Goal: Task Accomplishment & Management: Use online tool/utility

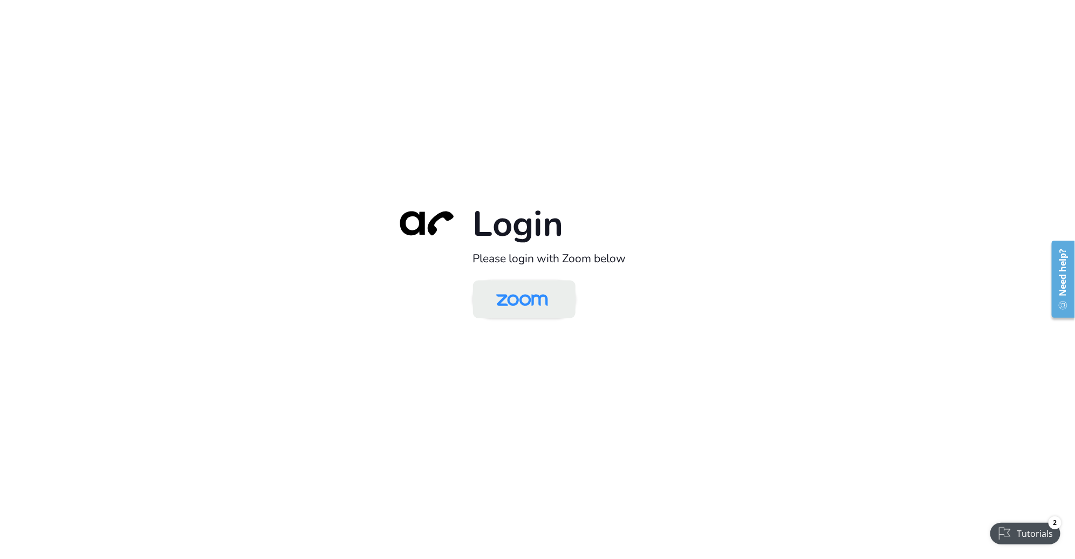
click at [524, 306] on img at bounding box center [522, 300] width 74 height 35
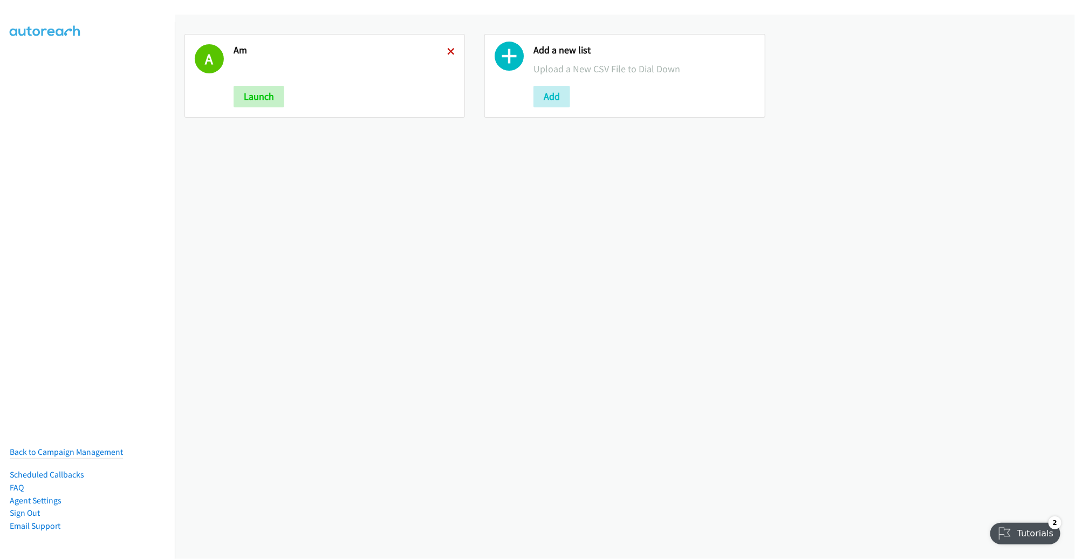
click at [447, 49] on icon at bounding box center [451, 53] width 8 height 8
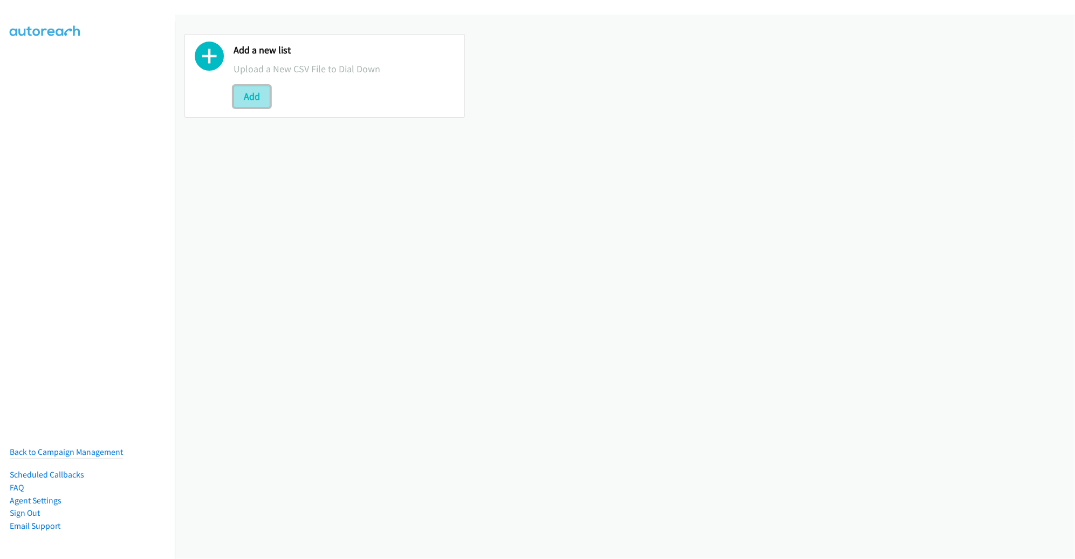
click at [267, 95] on button "Add" at bounding box center [252, 97] width 37 height 22
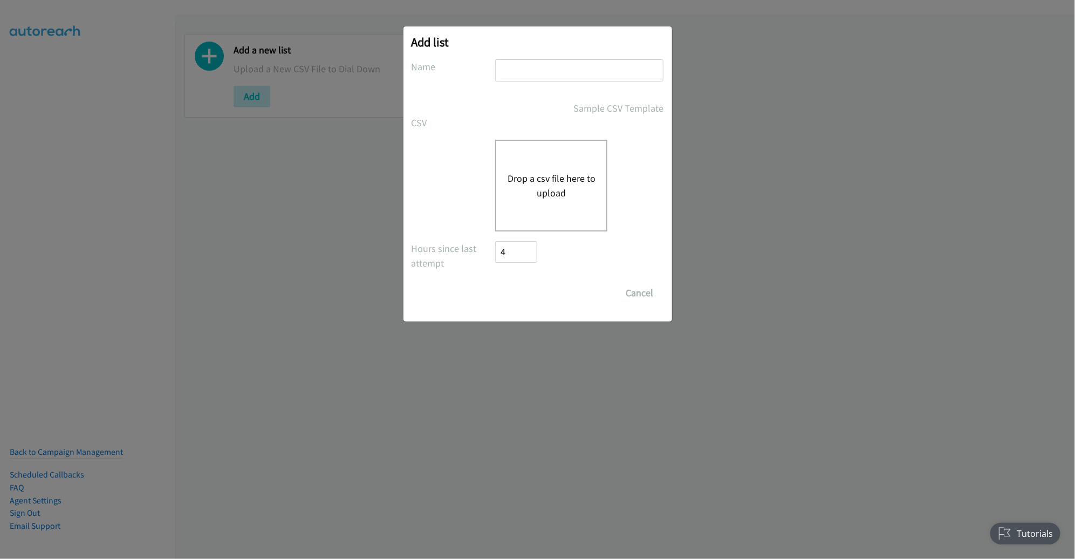
click at [533, 154] on div "Drop a csv file here to upload" at bounding box center [551, 186] width 112 height 92
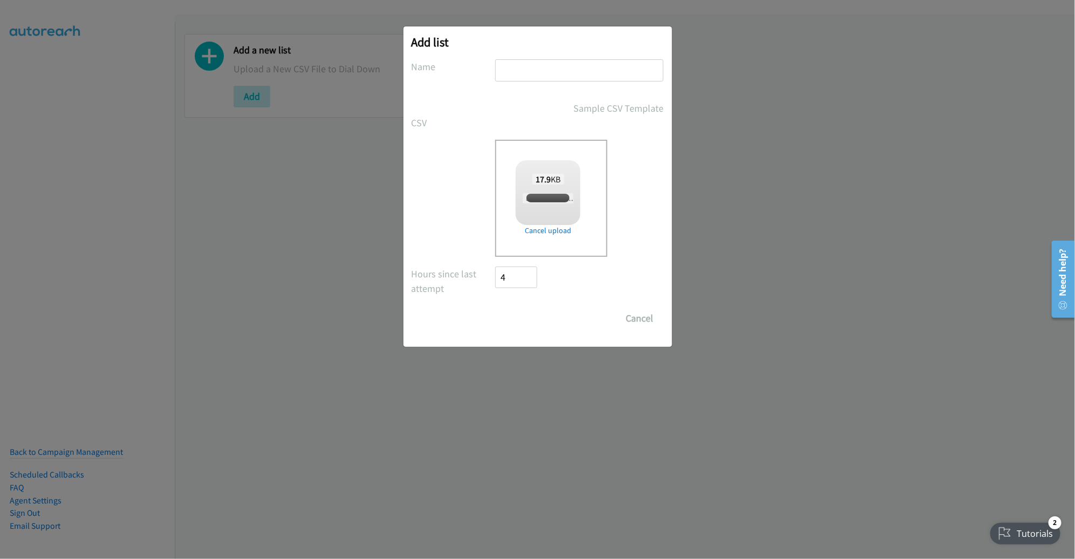
checkbox input "true"
click at [529, 63] on input "text" at bounding box center [579, 70] width 168 height 22
type input "PM"
click at [496, 308] on input "Save List" at bounding box center [524, 319] width 57 height 22
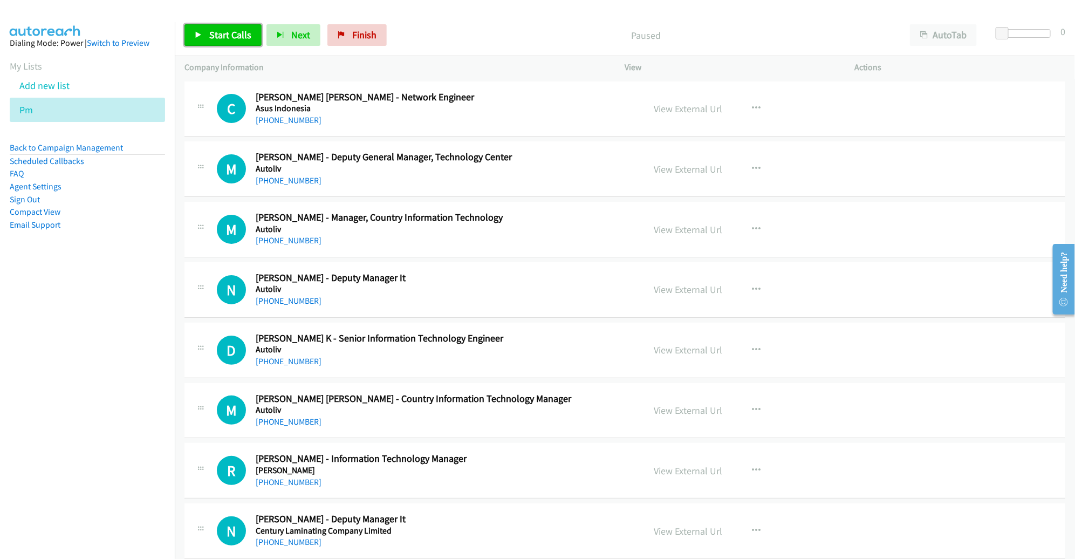
click at [232, 31] on span "Start Calls" at bounding box center [230, 35] width 42 height 12
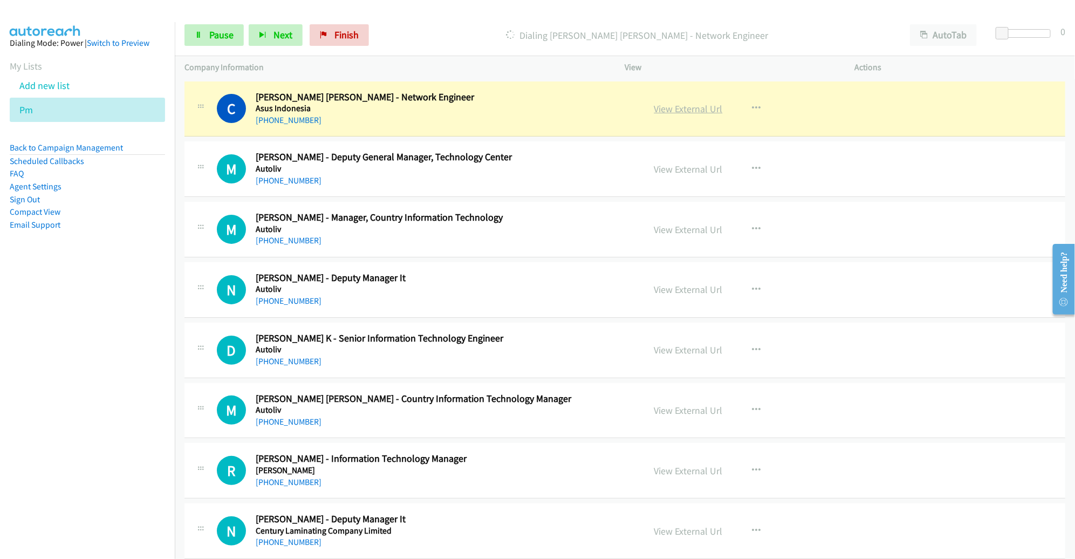
click at [678, 110] on link "View External Url" at bounding box center [688, 109] width 69 height 12
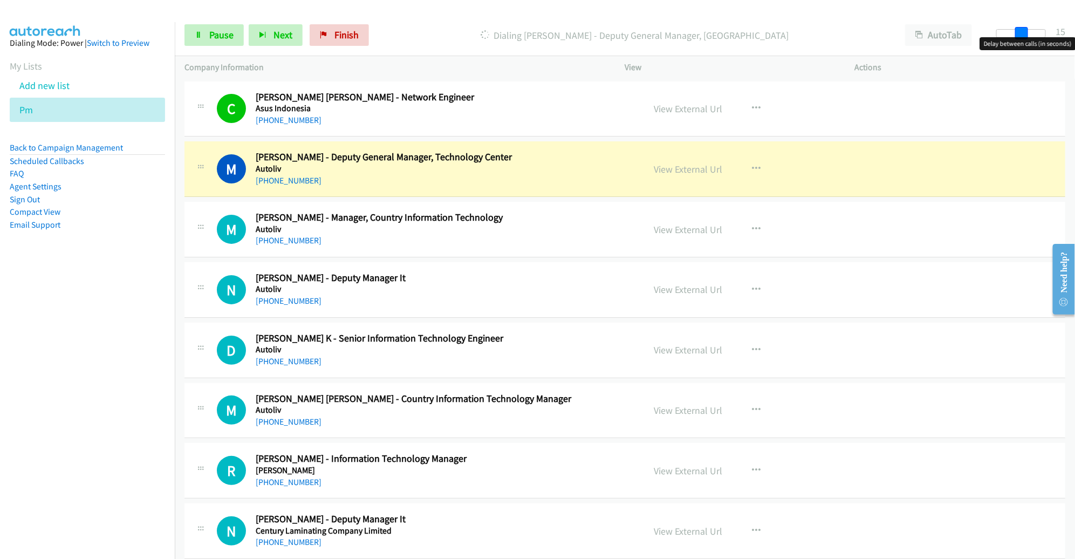
drag, startPoint x: 1002, startPoint y: 34, endPoint x: 1026, endPoint y: 35, distance: 24.3
click at [1026, 35] on span at bounding box center [1021, 33] width 13 height 13
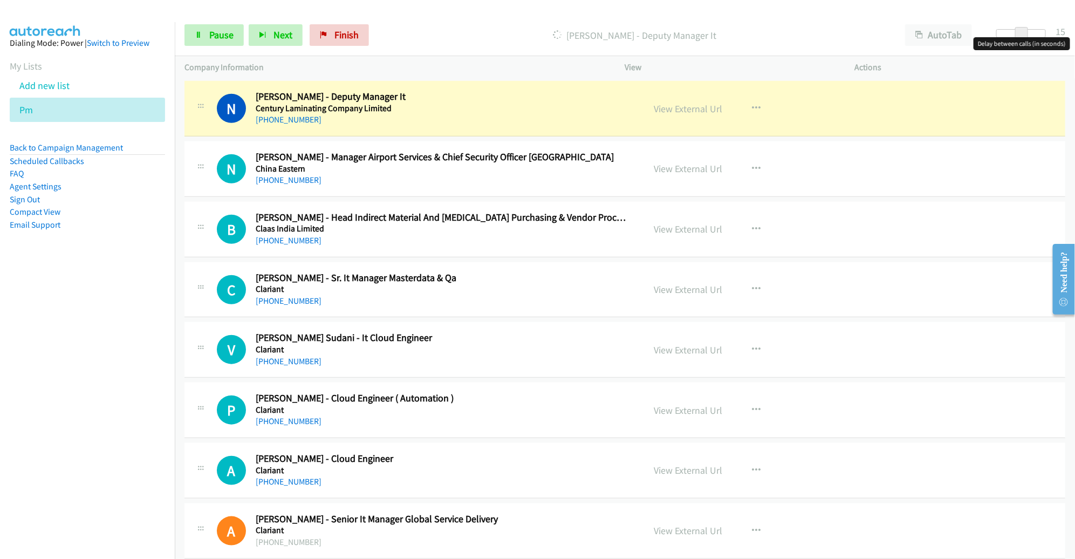
scroll to position [419, 0]
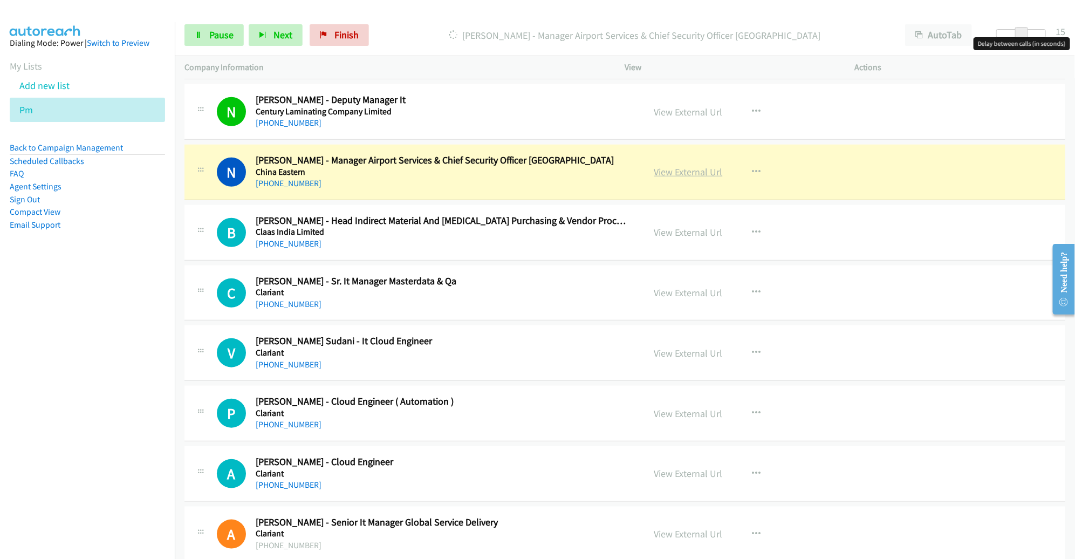
click at [693, 167] on link "View External Url" at bounding box center [688, 172] width 69 height 12
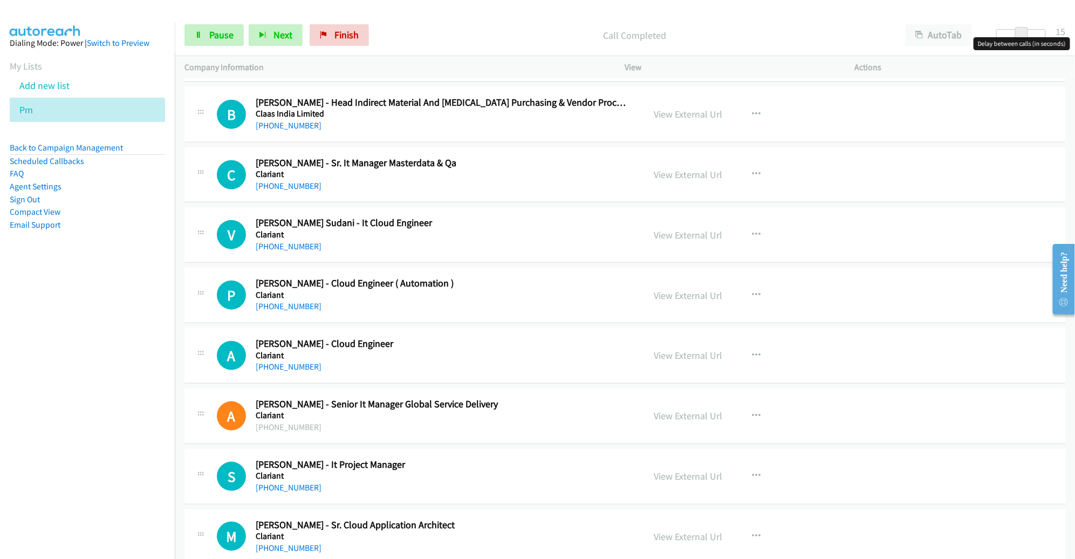
scroll to position [537, 0]
click at [753, 111] on icon "button" at bounding box center [757, 115] width 9 height 9
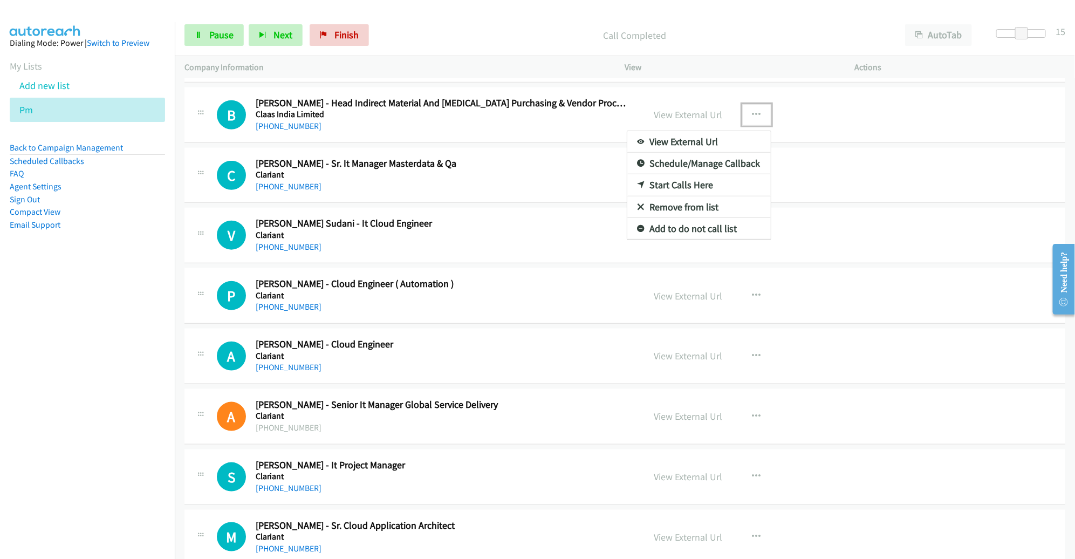
click at [692, 200] on link "Remove from list" at bounding box center [699, 207] width 144 height 22
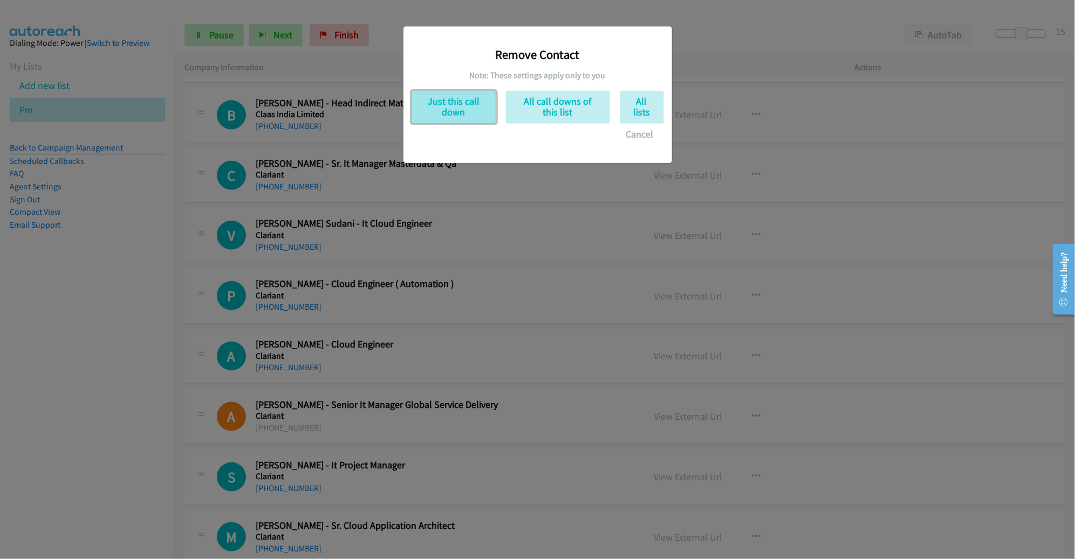
click at [461, 108] on button "Just this call down" at bounding box center [454, 107] width 85 height 33
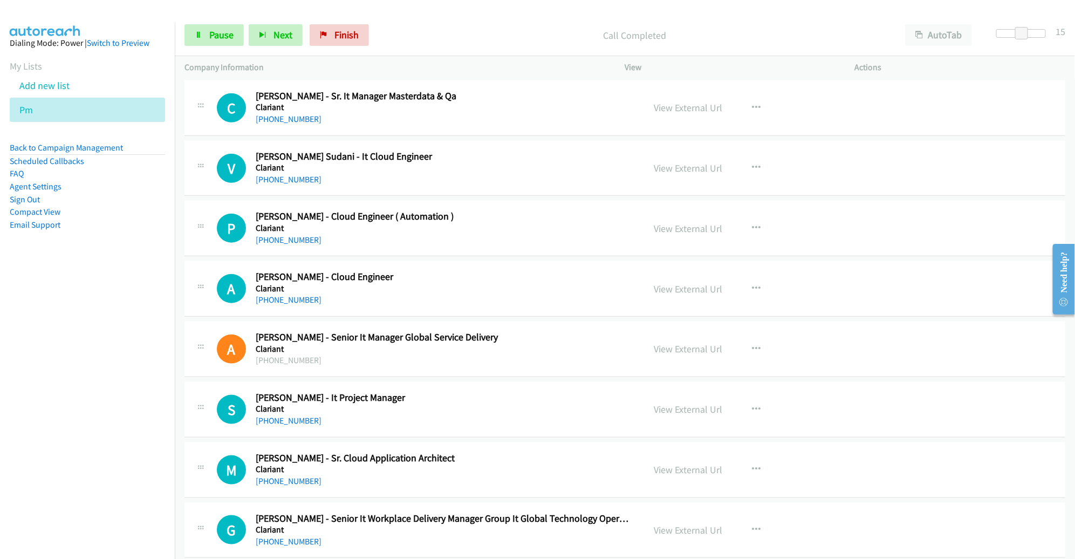
scroll to position [544, 0]
click at [753, 109] on icon "button" at bounding box center [757, 108] width 9 height 9
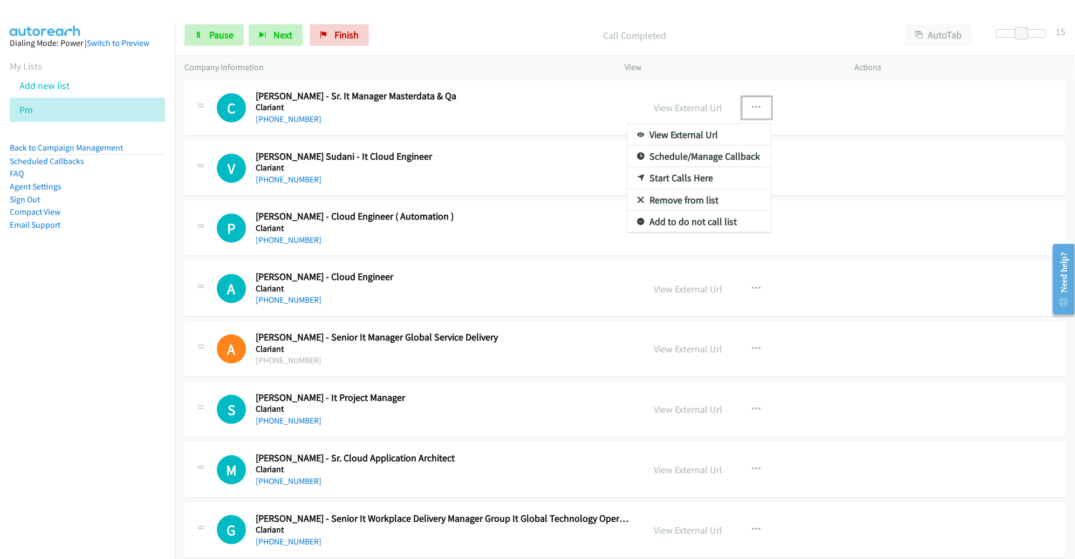
click at [689, 174] on link "Start Calls Here" at bounding box center [699, 178] width 144 height 22
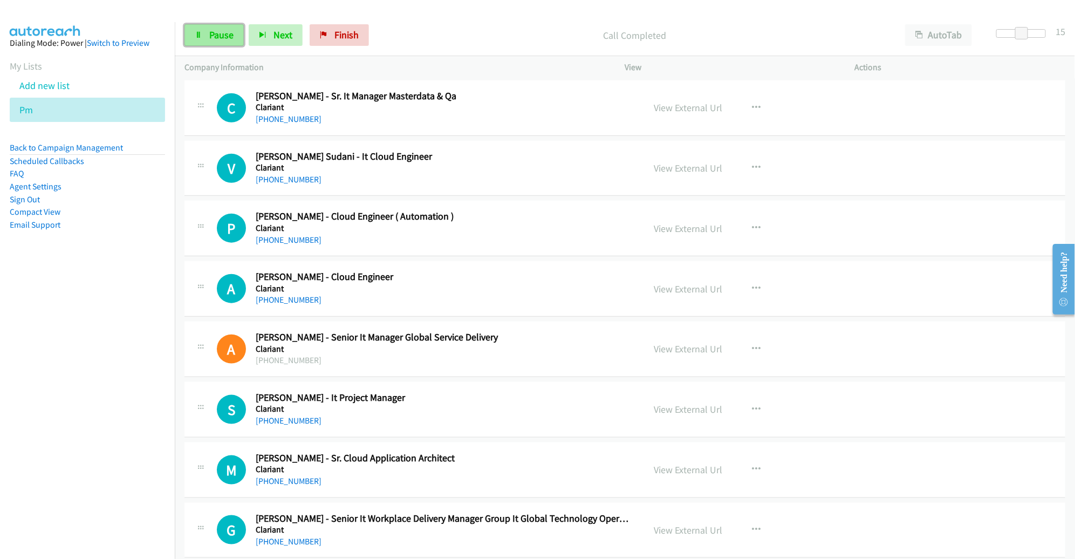
click at [220, 43] on link "Pause" at bounding box center [214, 35] width 59 height 22
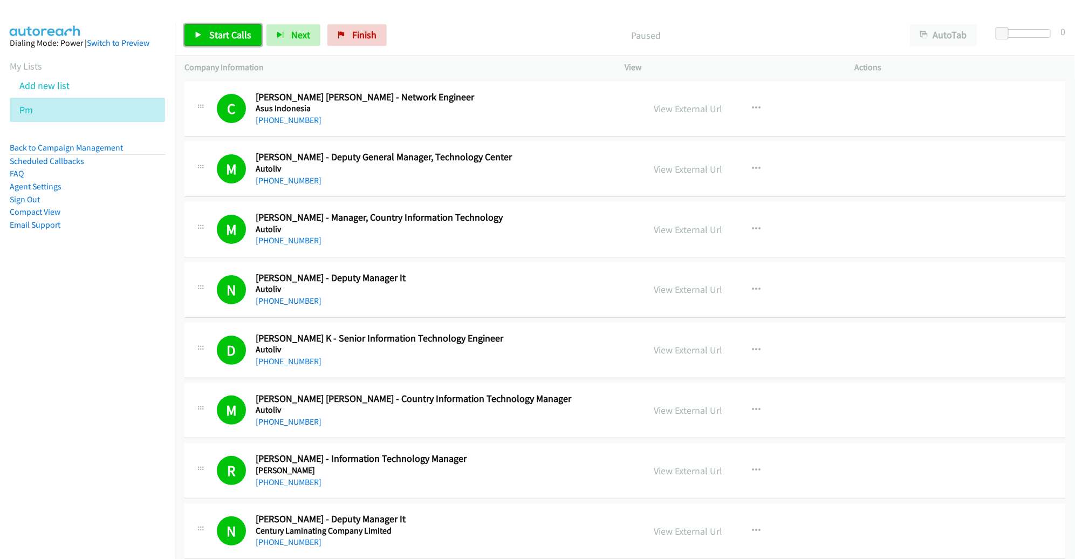
drag, startPoint x: 0, startPoint y: 0, endPoint x: 227, endPoint y: 35, distance: 229.2
click at [227, 35] on span "Start Calls" at bounding box center [230, 35] width 42 height 12
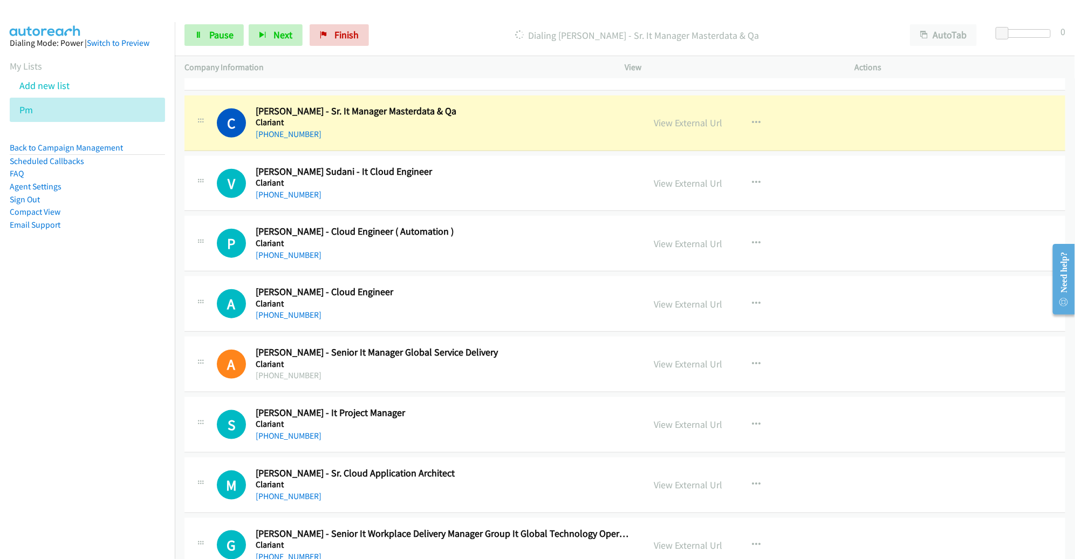
scroll to position [546, 0]
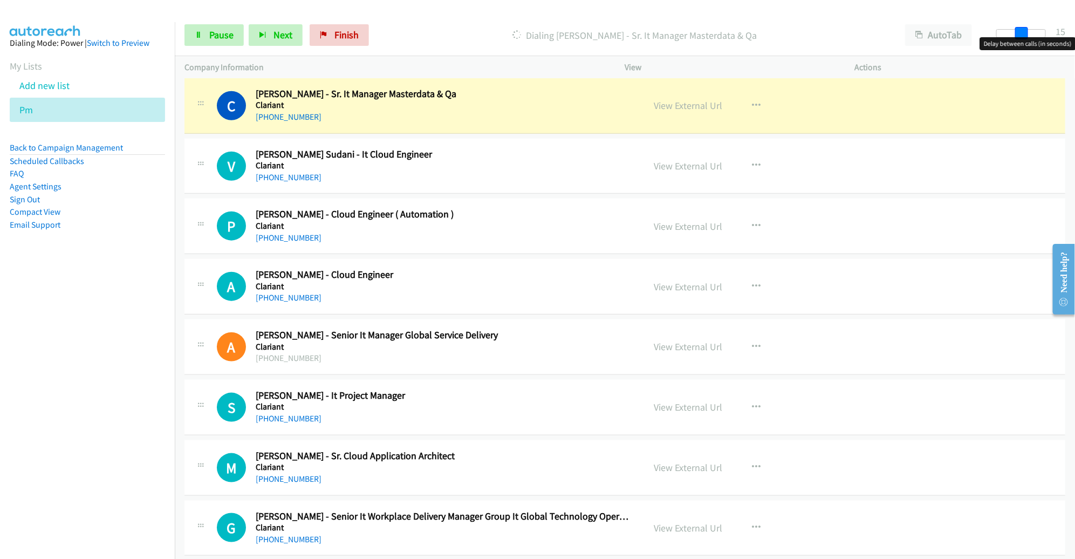
drag, startPoint x: 1009, startPoint y: 31, endPoint x: 1027, endPoint y: 31, distance: 17.3
click at [1027, 31] on div at bounding box center [1021, 33] width 50 height 9
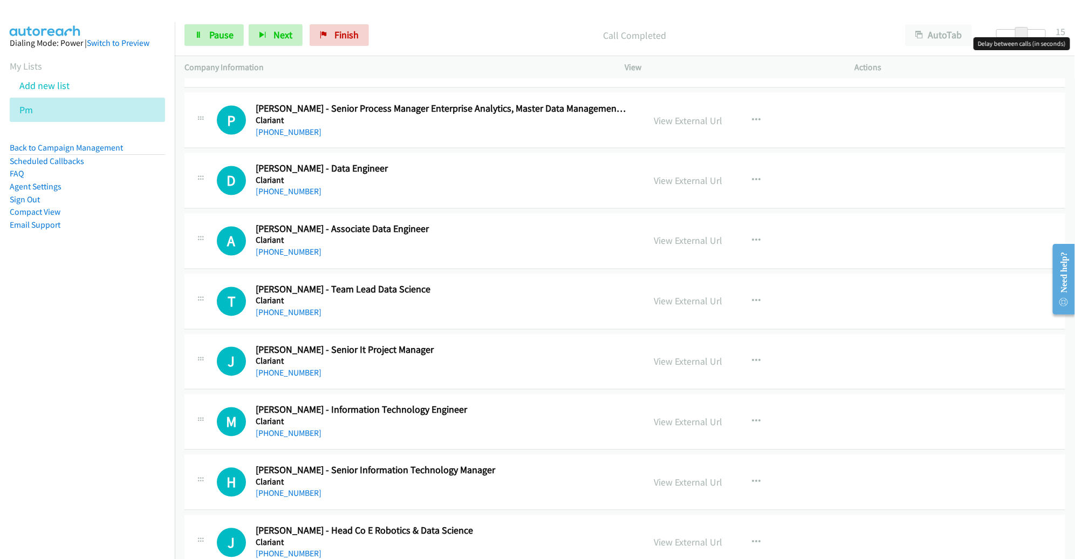
scroll to position [1015, 0]
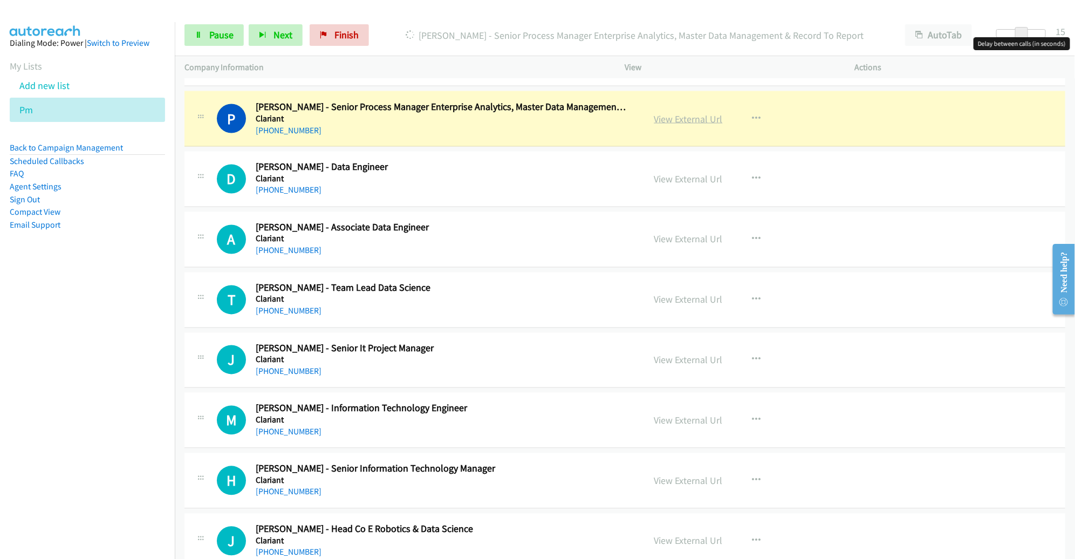
click at [675, 119] on link "View External Url" at bounding box center [688, 119] width 69 height 12
click at [214, 31] on span "Pause" at bounding box center [221, 35] width 24 height 12
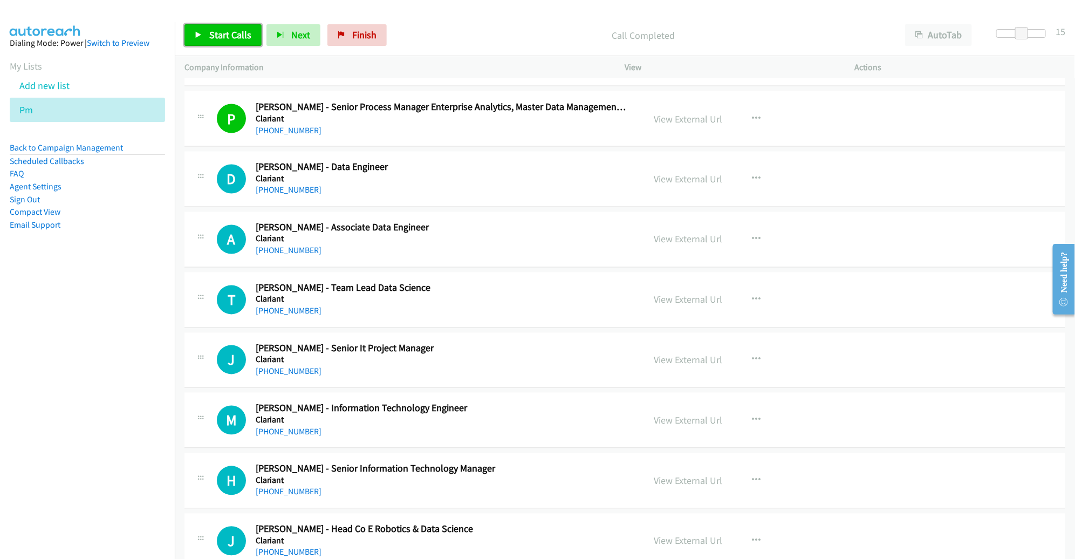
click at [204, 32] on link "Start Calls" at bounding box center [223, 35] width 77 height 22
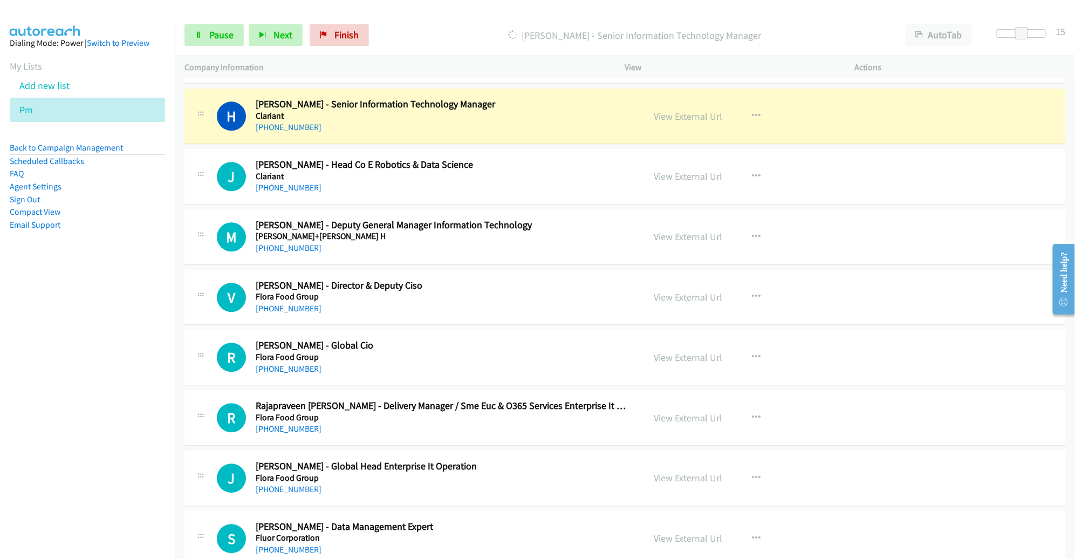
scroll to position [1381, 0]
click at [190, 22] on div "Start Calls Pause Next Finish Dialing Hitesh Jain - Senior Information Technolo…" at bounding box center [625, 36] width 900 height 42
click at [211, 33] on span "Pause" at bounding box center [221, 35] width 24 height 12
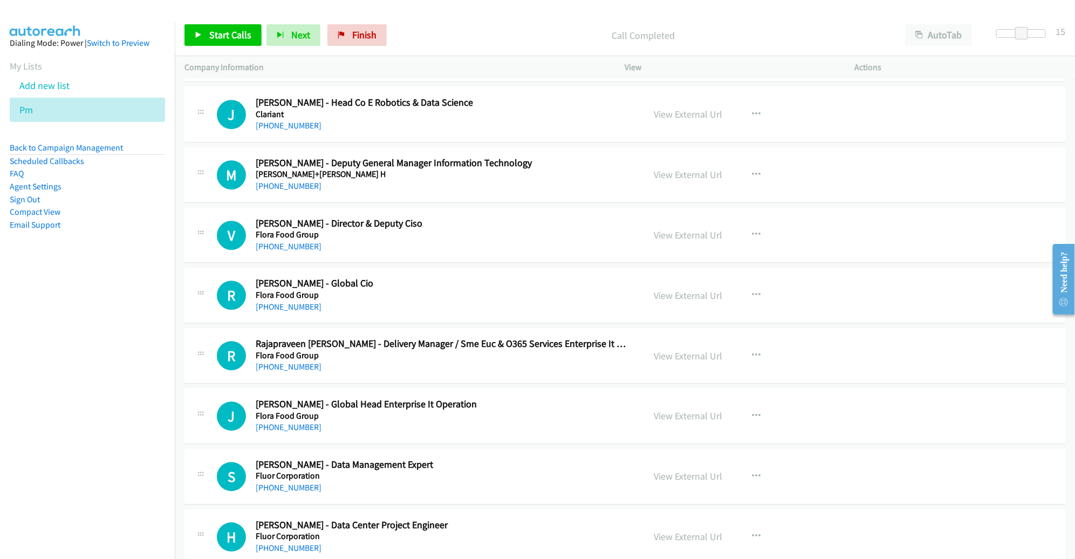
scroll to position [1442, 0]
click at [233, 40] on span "Start Calls" at bounding box center [230, 35] width 42 height 12
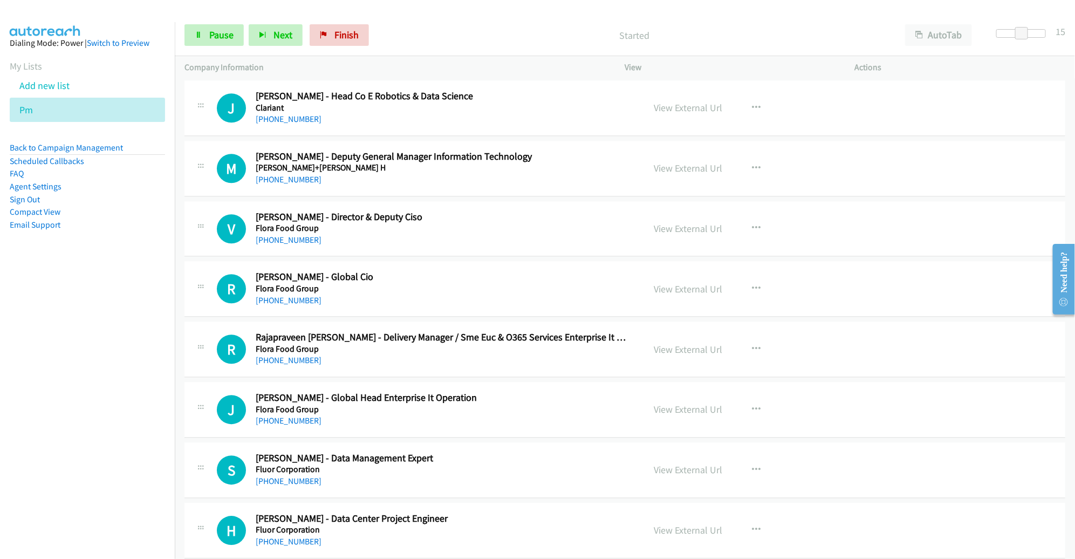
scroll to position [1446, 0]
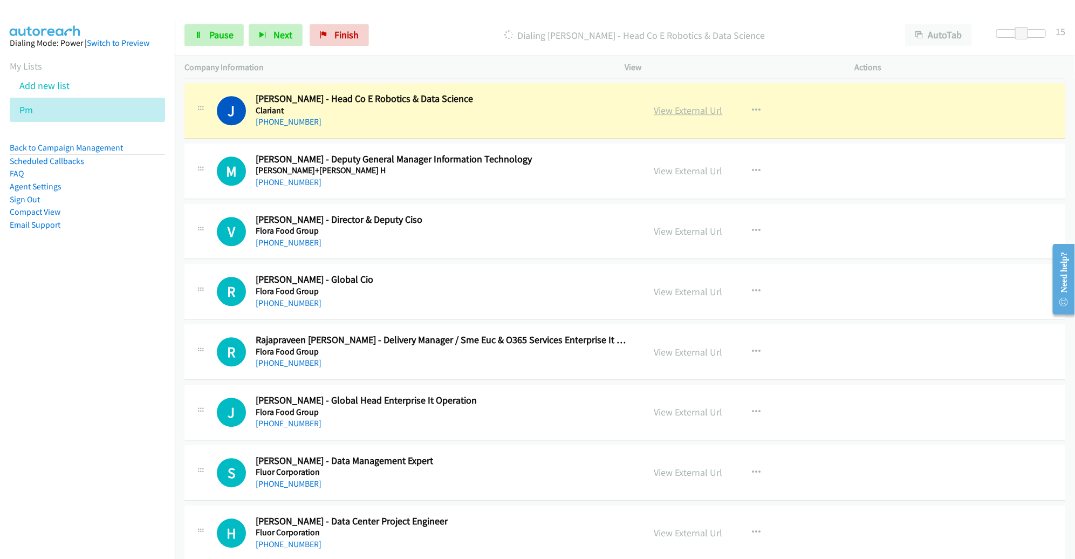
click at [676, 111] on link "View External Url" at bounding box center [688, 110] width 69 height 12
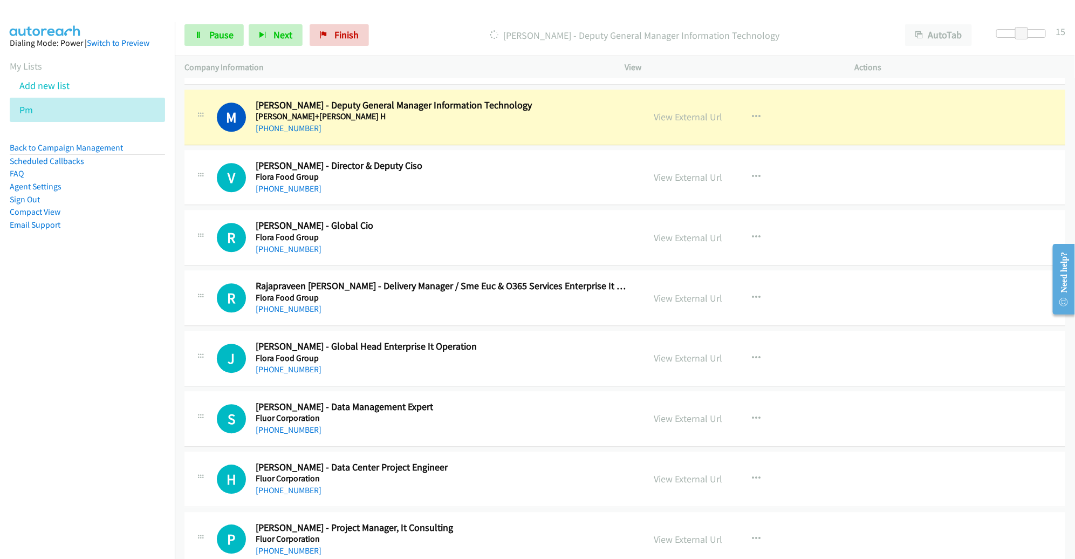
scroll to position [1497, 0]
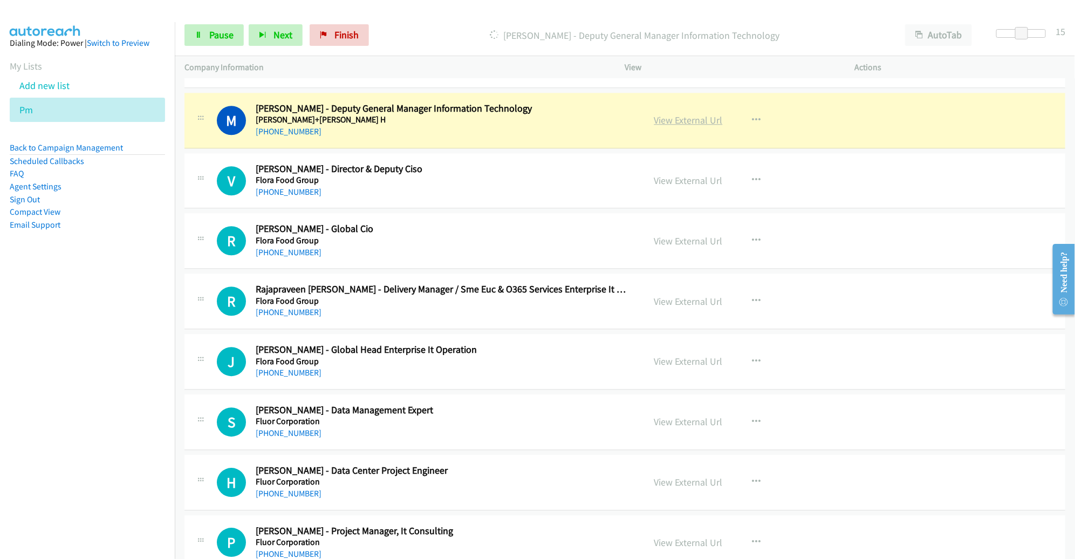
click at [655, 114] on link "View External Url" at bounding box center [688, 120] width 69 height 12
click at [231, 32] on span "Pause" at bounding box center [221, 35] width 24 height 12
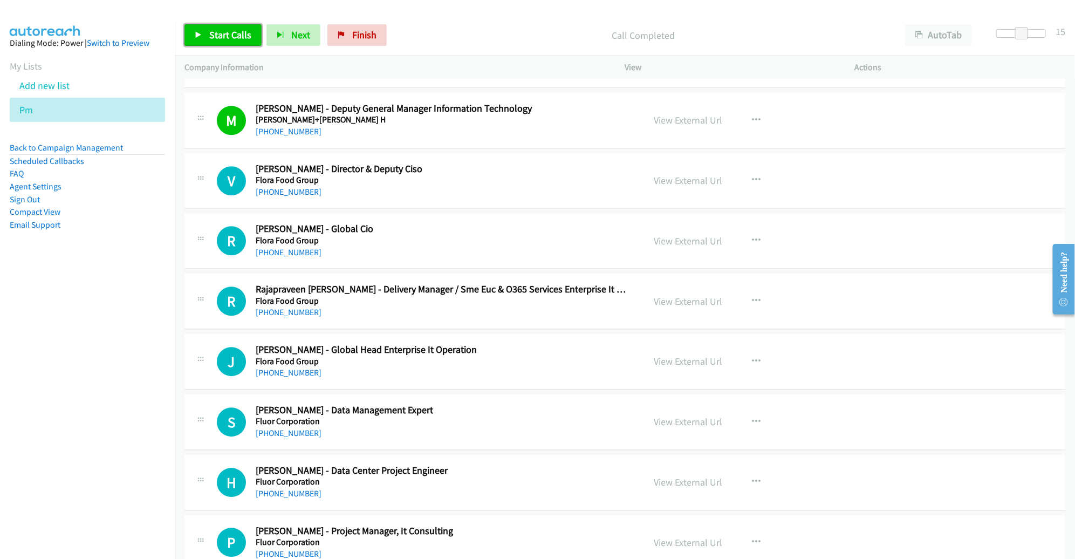
click at [227, 31] on span "Start Calls" at bounding box center [230, 35] width 42 height 12
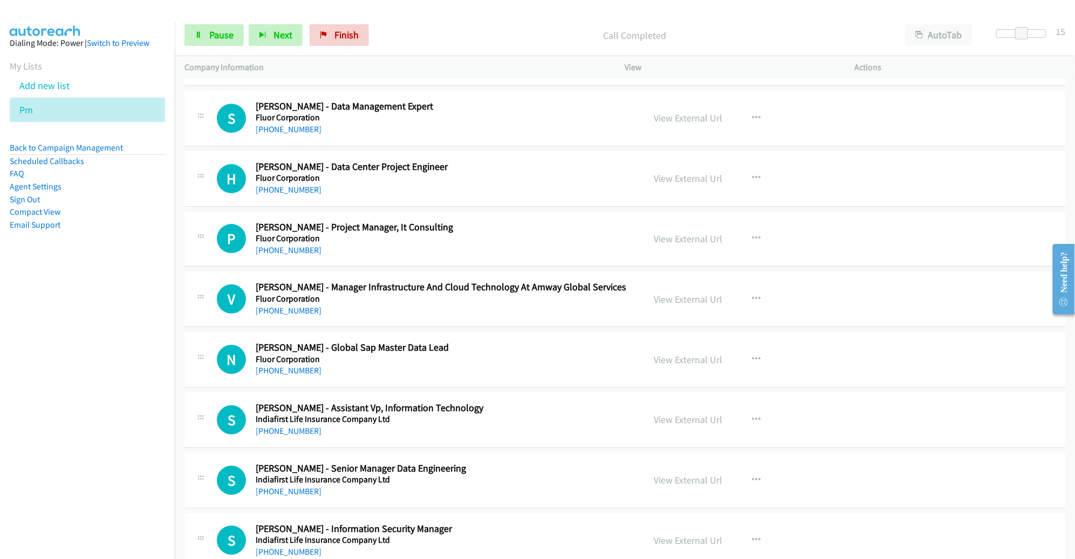
scroll to position [1801, 0]
click at [754, 113] on icon "button" at bounding box center [757, 117] width 9 height 9
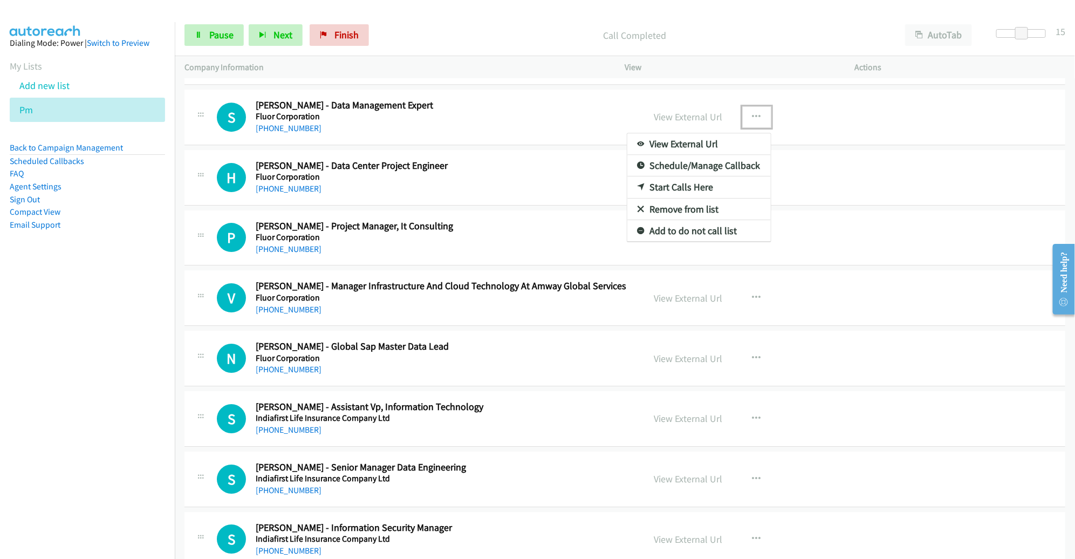
click at [691, 205] on link "Remove from list" at bounding box center [699, 210] width 144 height 22
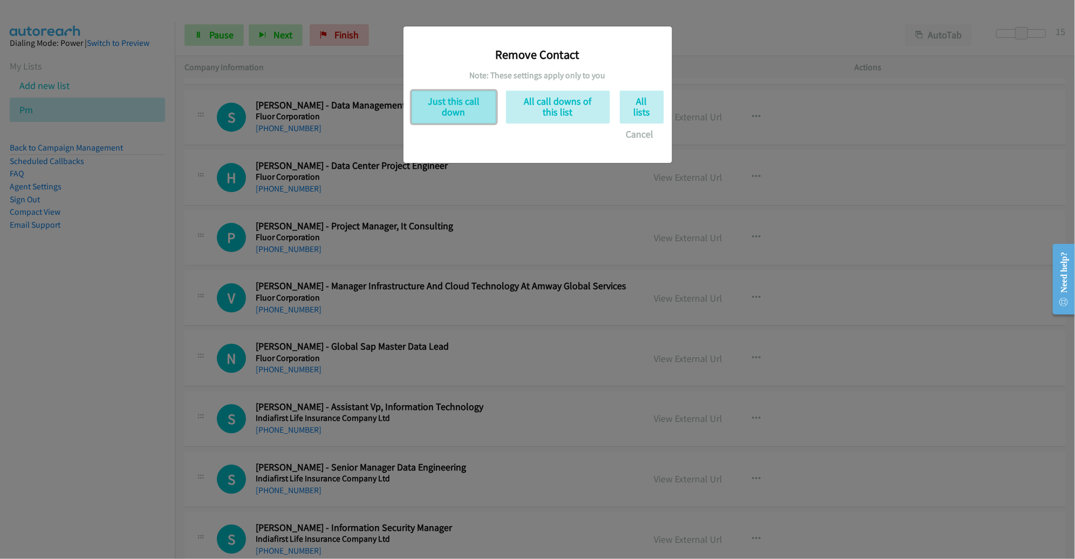
click at [454, 109] on button "Just this call down" at bounding box center [454, 107] width 85 height 33
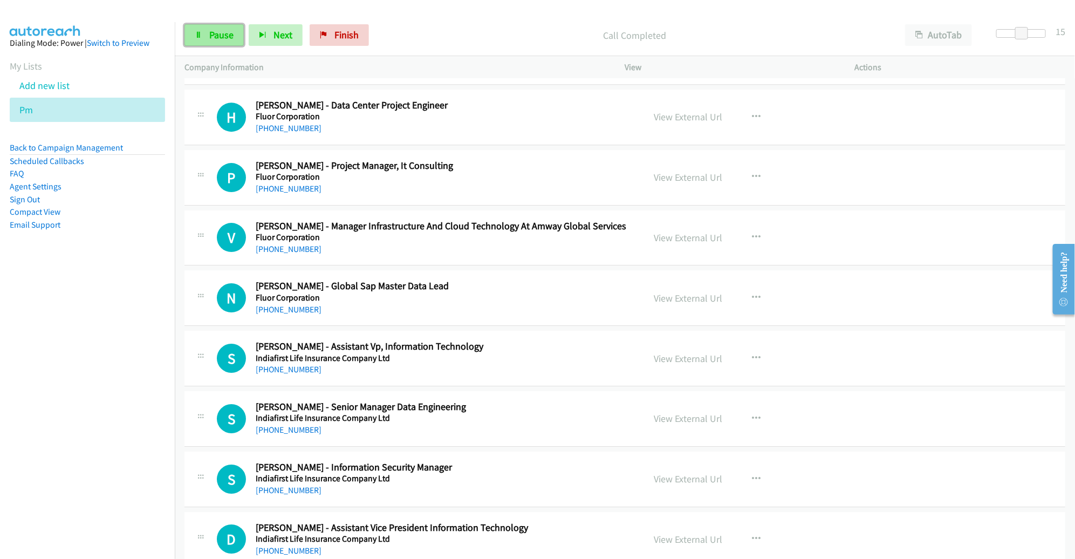
click at [221, 31] on span "Pause" at bounding box center [221, 35] width 24 height 12
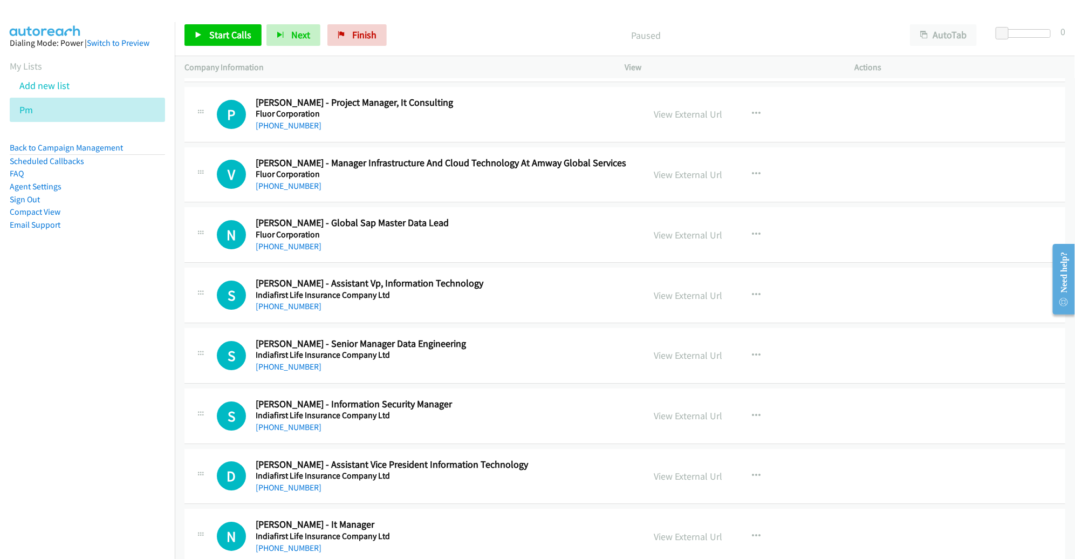
scroll to position [1853, 0]
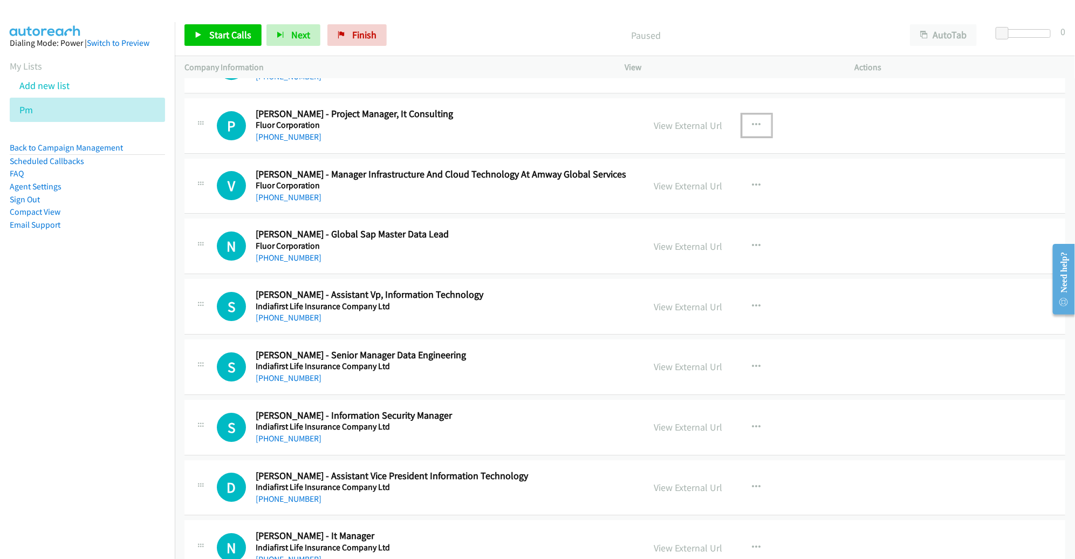
click at [753, 121] on icon "button" at bounding box center [757, 125] width 9 height 9
click at [685, 193] on link "Start Calls Here" at bounding box center [699, 196] width 144 height 22
drag, startPoint x: 1002, startPoint y: 37, endPoint x: 1018, endPoint y: 38, distance: 16.2
click at [1018, 38] on body "Start Calls Pause Next Finish Paused AutoTab AutoTab 10 Company Information Inf…" at bounding box center [537, 25] width 1075 height 51
click at [1022, 36] on div at bounding box center [1021, 33] width 50 height 9
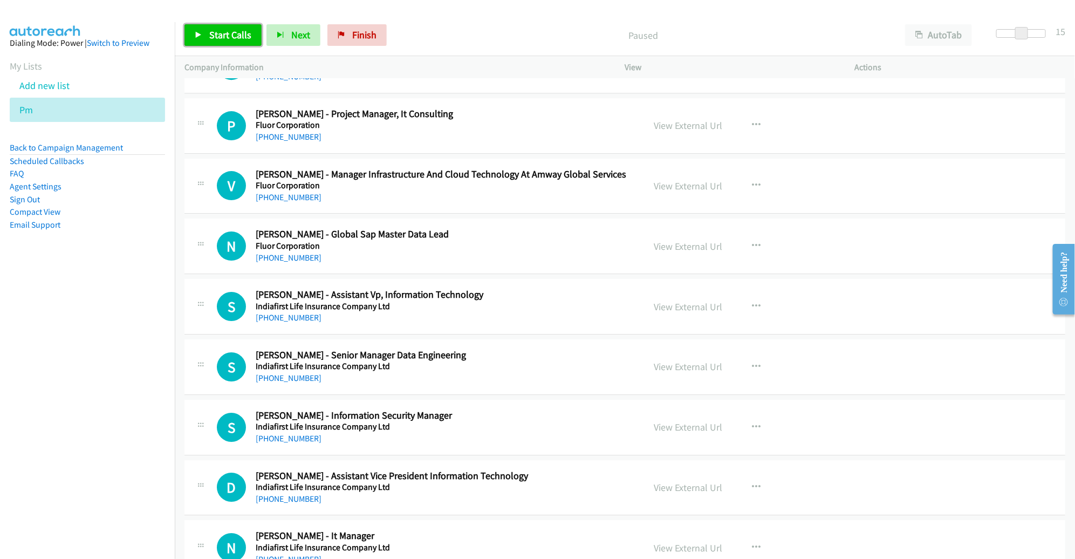
click at [231, 33] on span "Start Calls" at bounding box center [230, 35] width 42 height 12
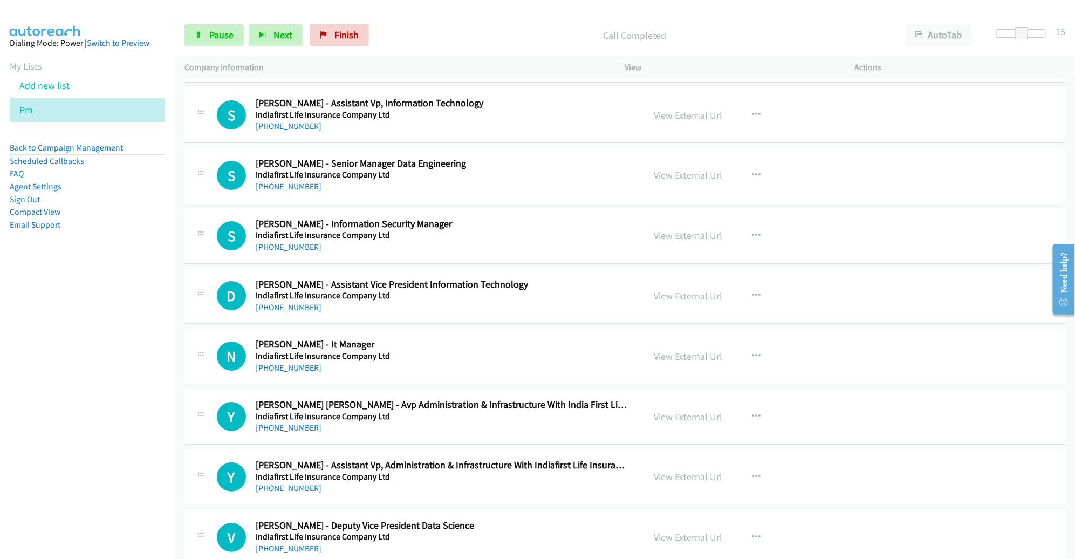
scroll to position [2048, 0]
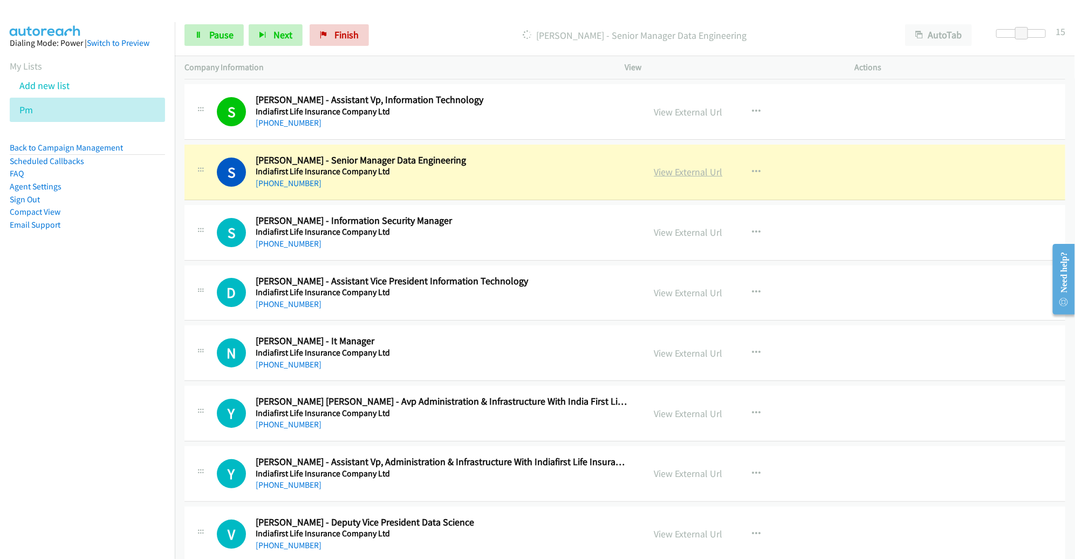
click at [654, 166] on link "View External Url" at bounding box center [688, 172] width 69 height 12
click at [214, 36] on span "Pause" at bounding box center [221, 35] width 24 height 12
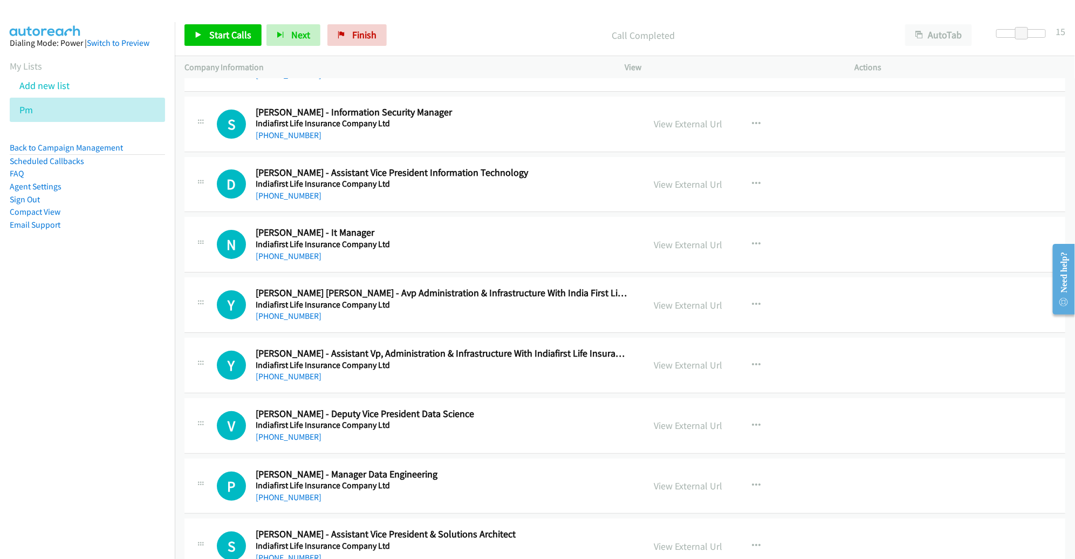
scroll to position [2160, 0]
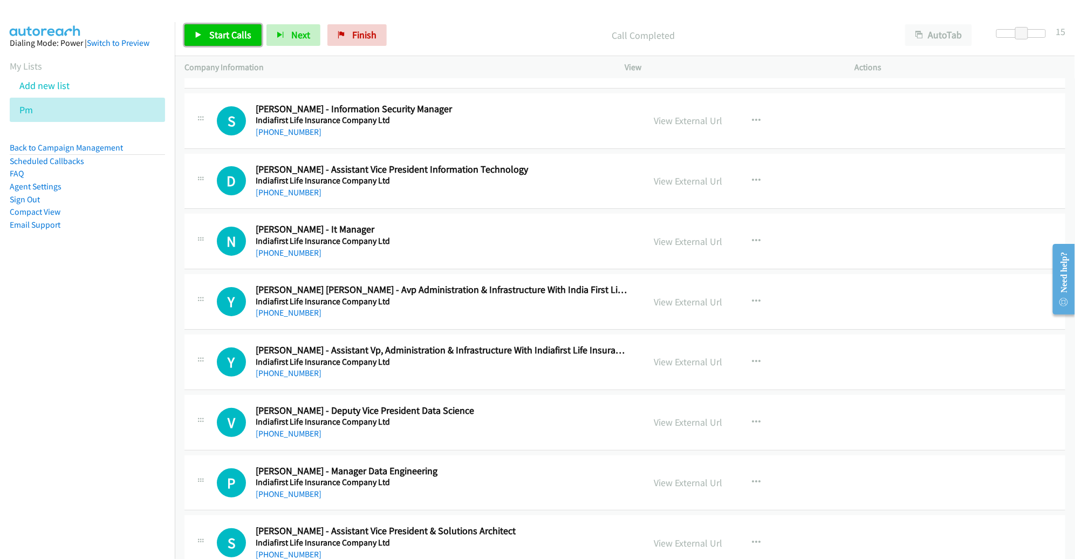
click at [226, 37] on span "Start Calls" at bounding box center [230, 35] width 42 height 12
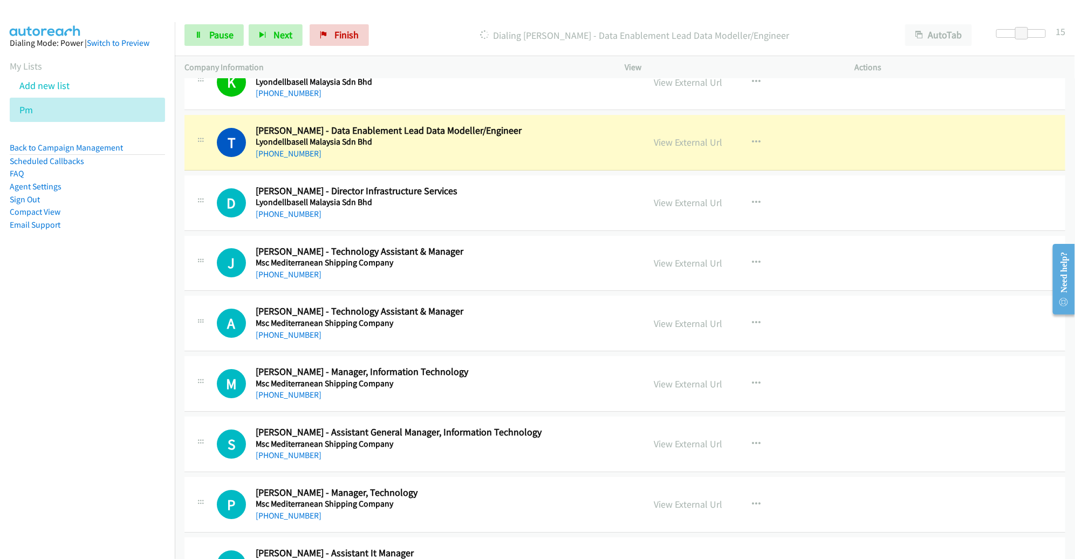
scroll to position [4010, 0]
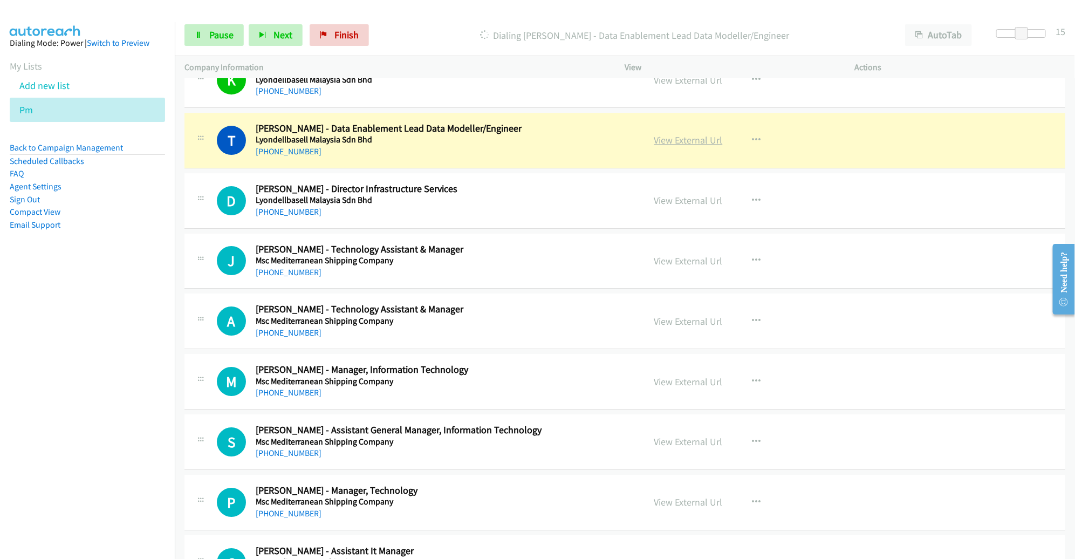
click at [680, 134] on link "View External Url" at bounding box center [688, 140] width 69 height 12
click at [223, 30] on span "Pause" at bounding box center [221, 35] width 24 height 12
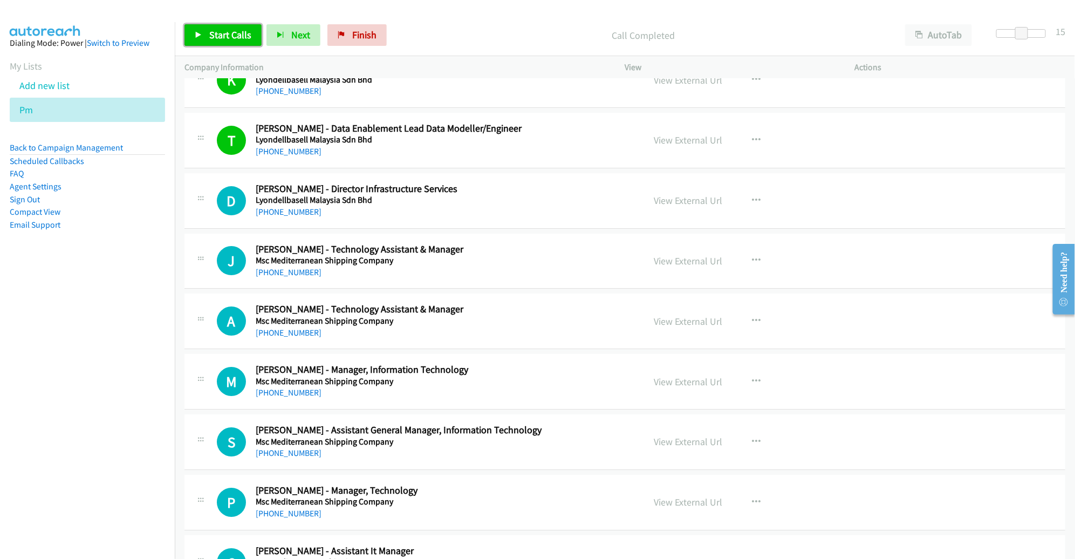
click at [224, 35] on span "Start Calls" at bounding box center [230, 35] width 42 height 12
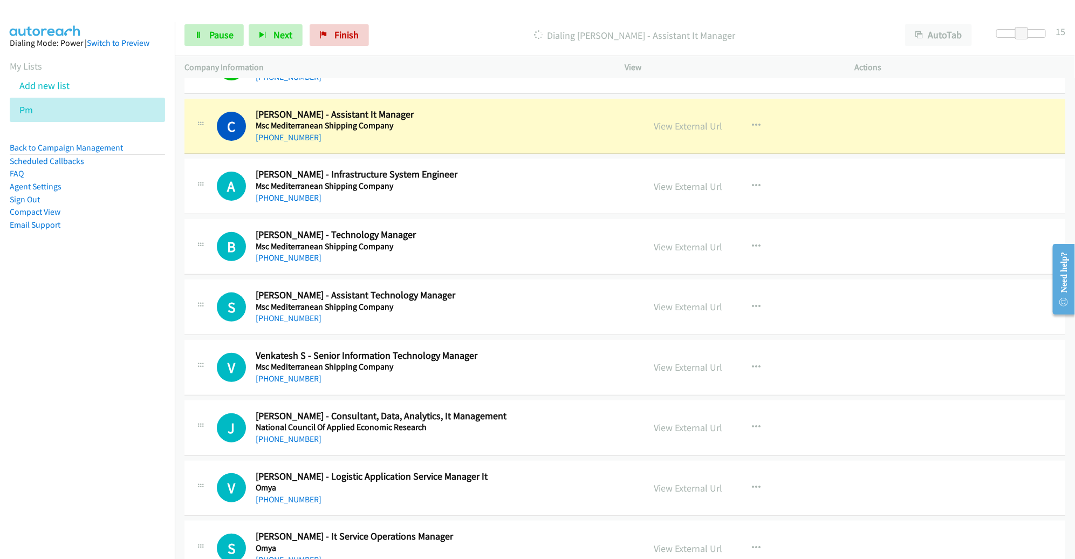
scroll to position [4449, 0]
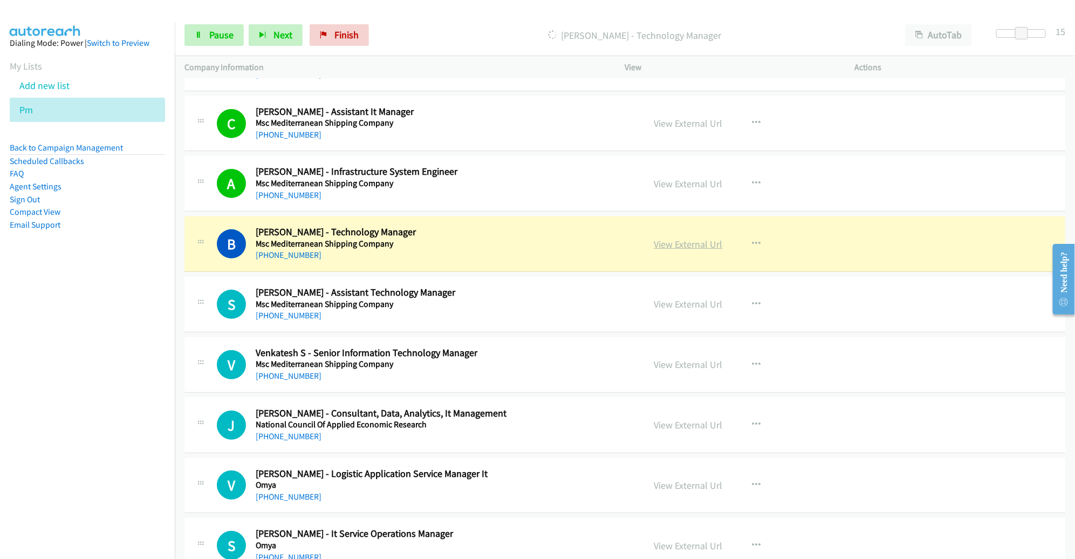
click at [684, 238] on link "View External Url" at bounding box center [688, 244] width 69 height 12
click at [208, 31] on link "Pause" at bounding box center [214, 35] width 59 height 22
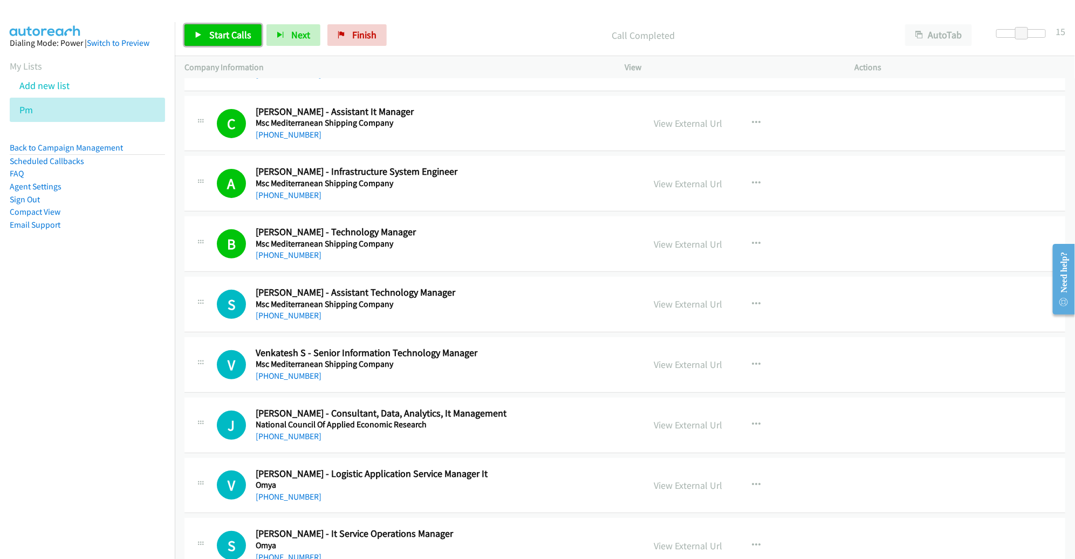
click at [236, 28] on link "Start Calls" at bounding box center [223, 35] width 77 height 22
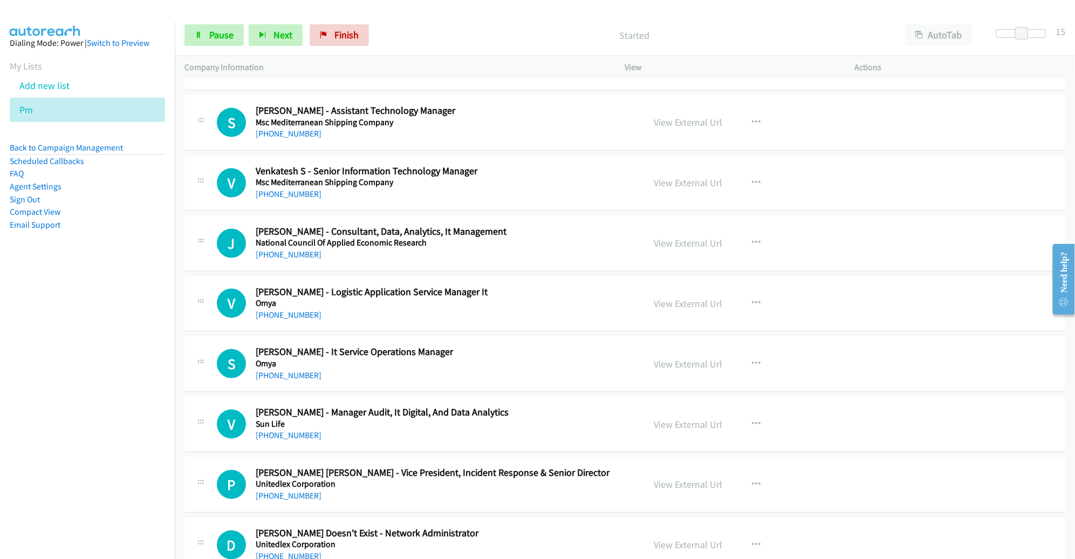
scroll to position [4629, 0]
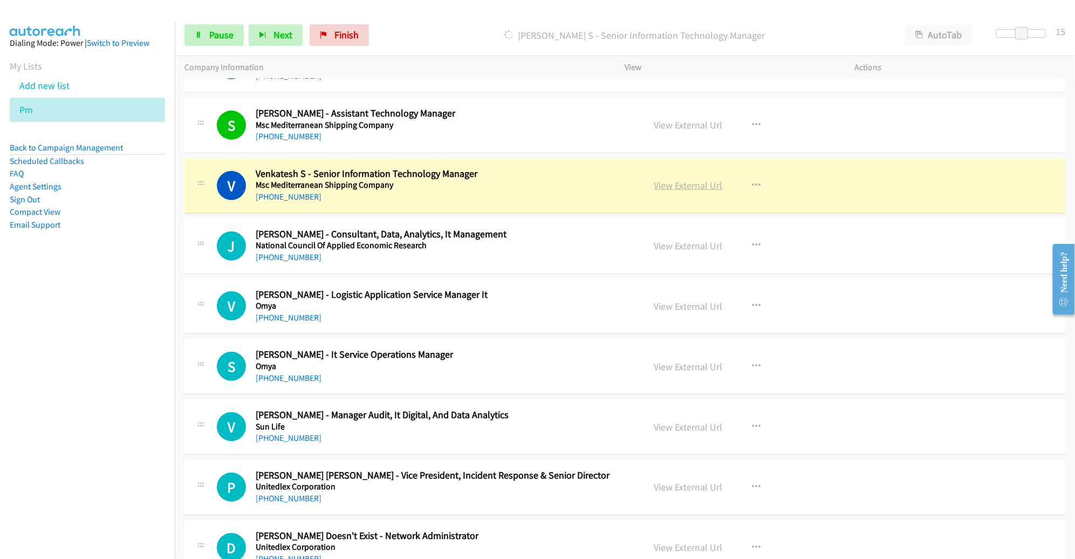
click at [693, 179] on link "View External Url" at bounding box center [688, 185] width 69 height 12
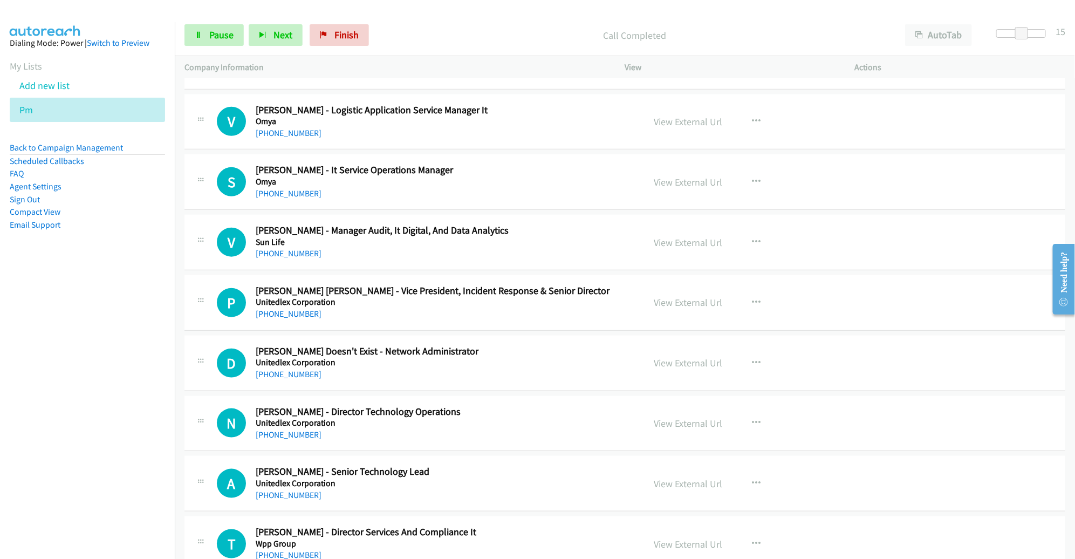
scroll to position [4814, 0]
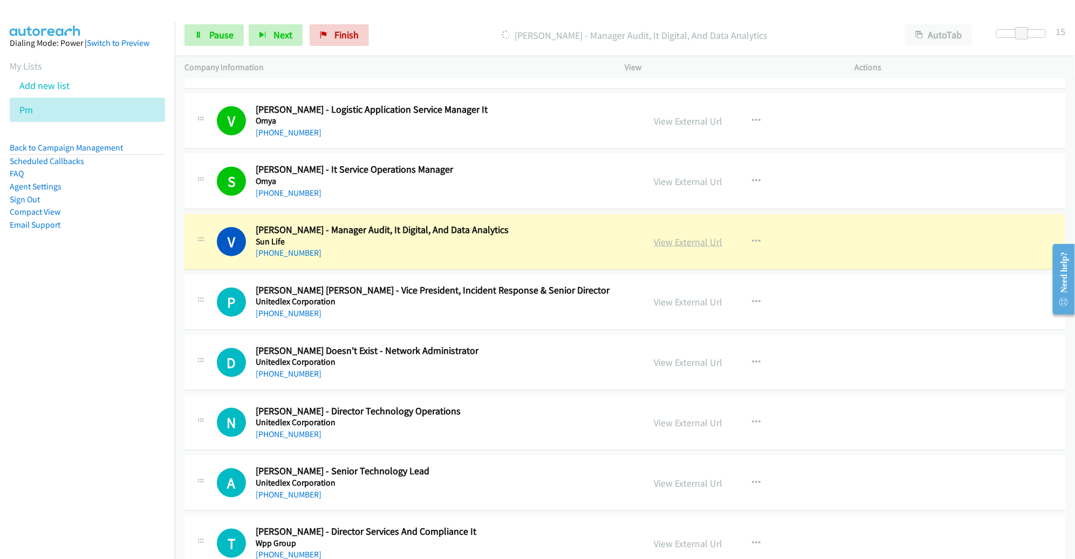
click at [679, 236] on link "View External Url" at bounding box center [688, 242] width 69 height 12
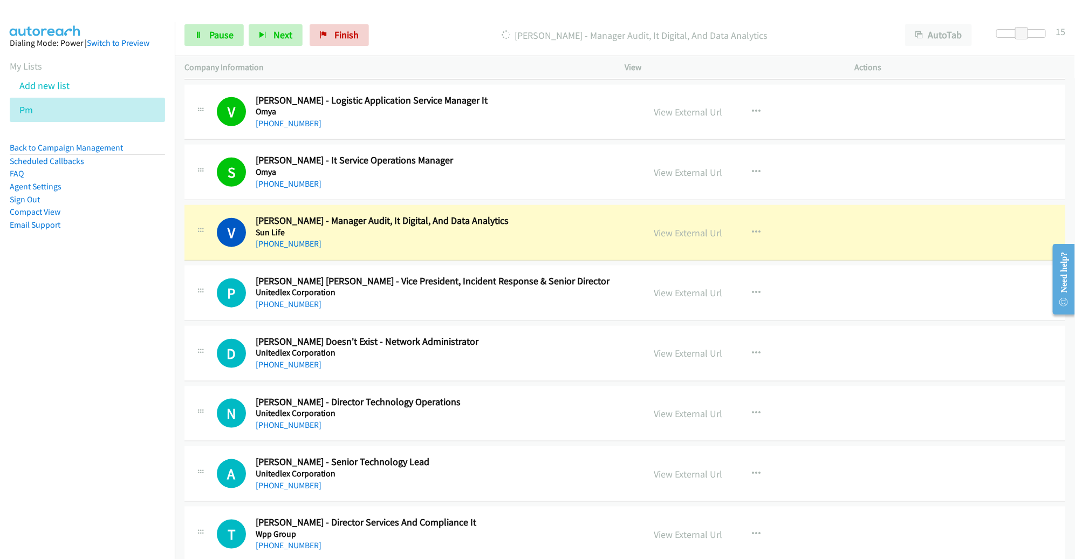
scroll to position [4834, 0]
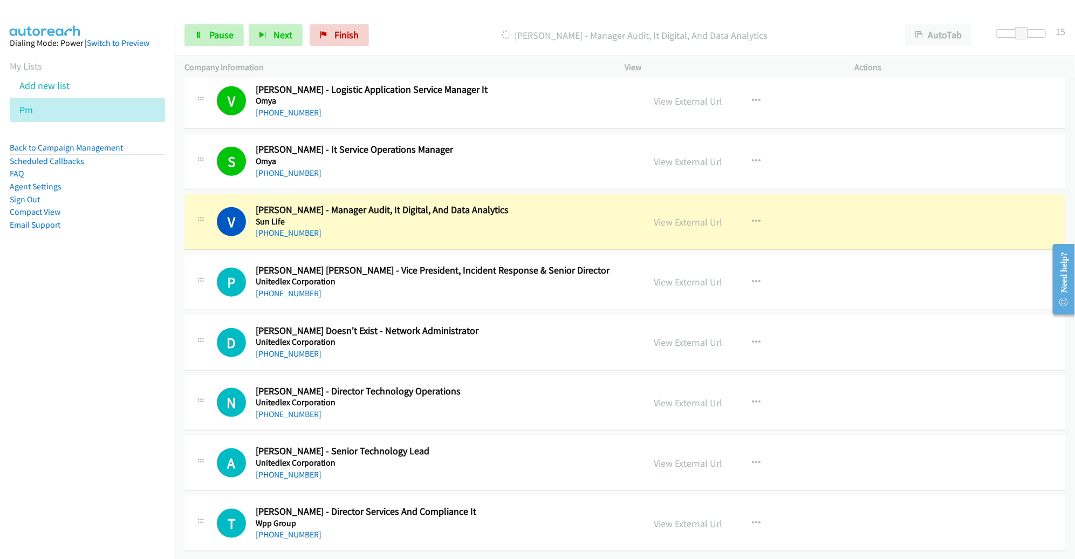
click at [861, 216] on div "View External Url View External Url Schedule/Manage Callback Start Calls Here R…" at bounding box center [765, 222] width 240 height 36
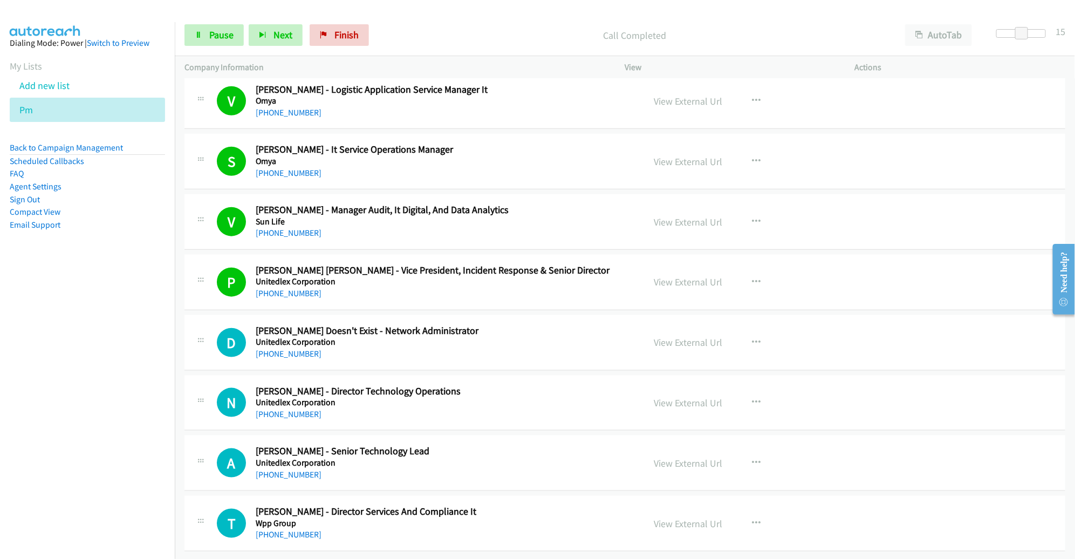
click at [826, 283] on div "View External Url View External Url Schedule/Manage Callback Start Calls Here R…" at bounding box center [765, 282] width 240 height 36
click at [562, 288] on div "[PHONE_NUMBER]" at bounding box center [442, 293] width 373 height 13
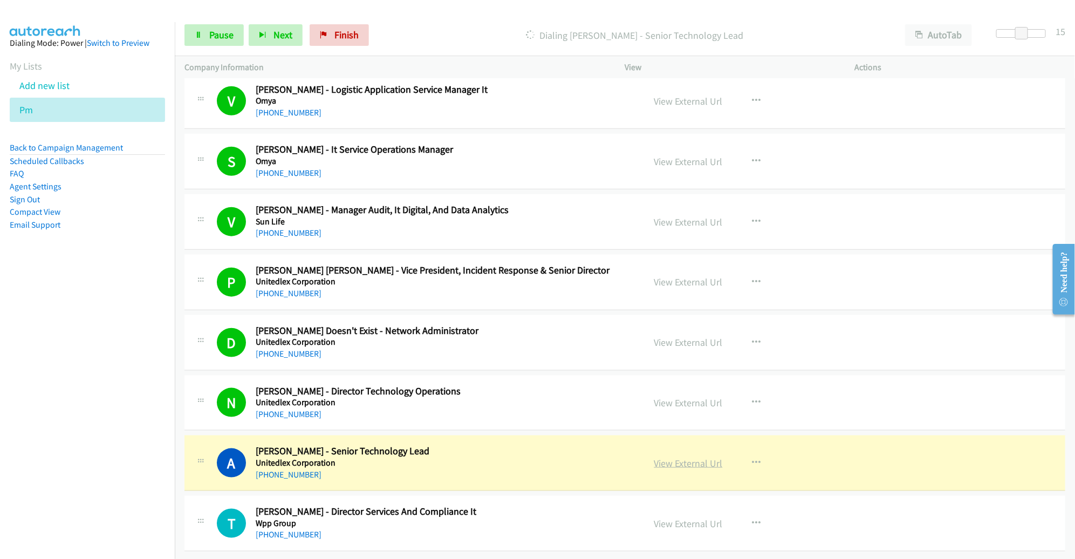
click at [691, 457] on link "View External Url" at bounding box center [688, 463] width 69 height 12
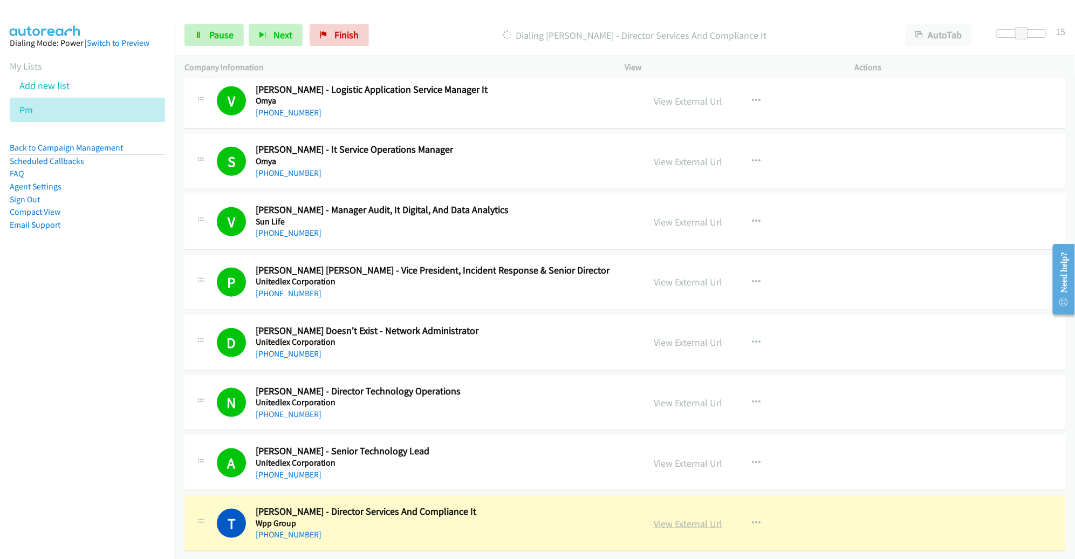
click at [682, 517] on link "View External Url" at bounding box center [688, 523] width 69 height 12
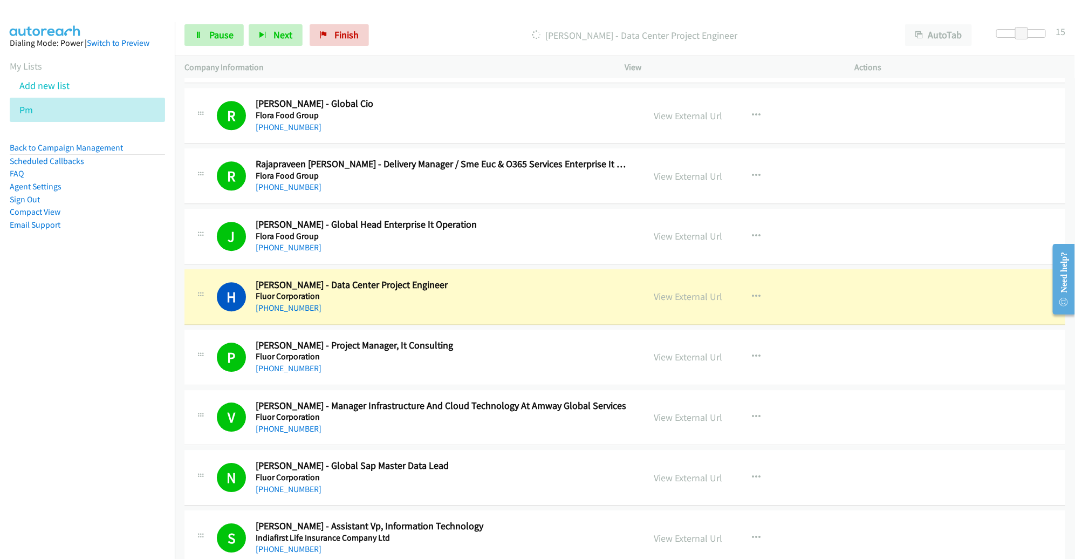
scroll to position [1611, 0]
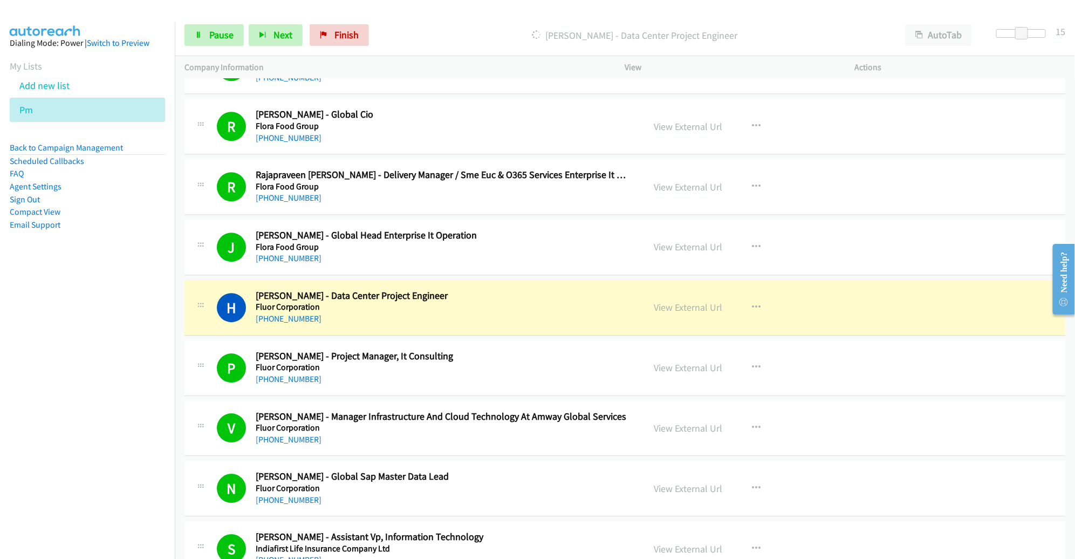
click at [835, 317] on div "View External Url View External Url Schedule/Manage Callback Start Calls Here R…" at bounding box center [765, 308] width 240 height 36
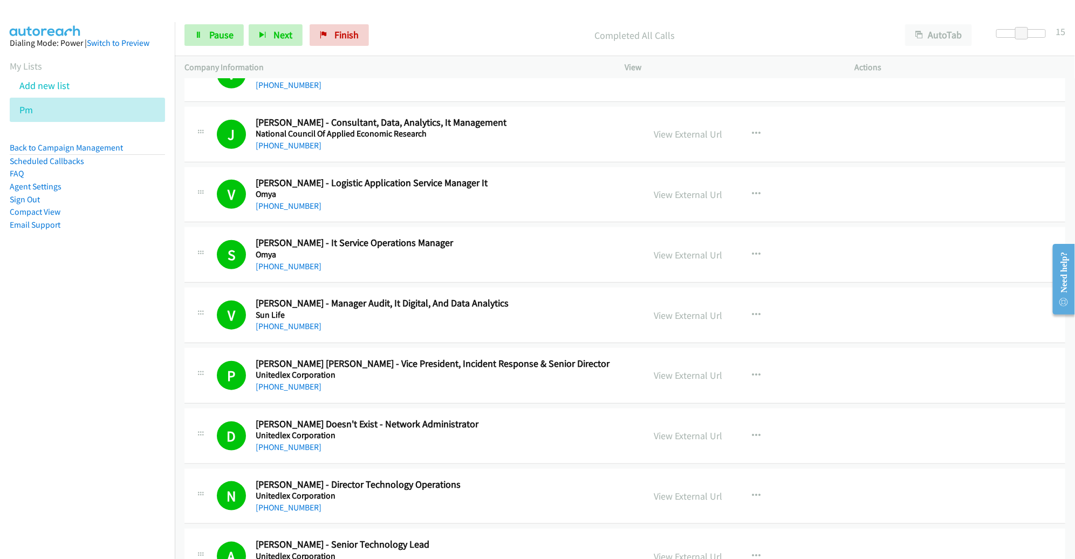
scroll to position [4834, 0]
